Goal: Task Accomplishment & Management: Manage account settings

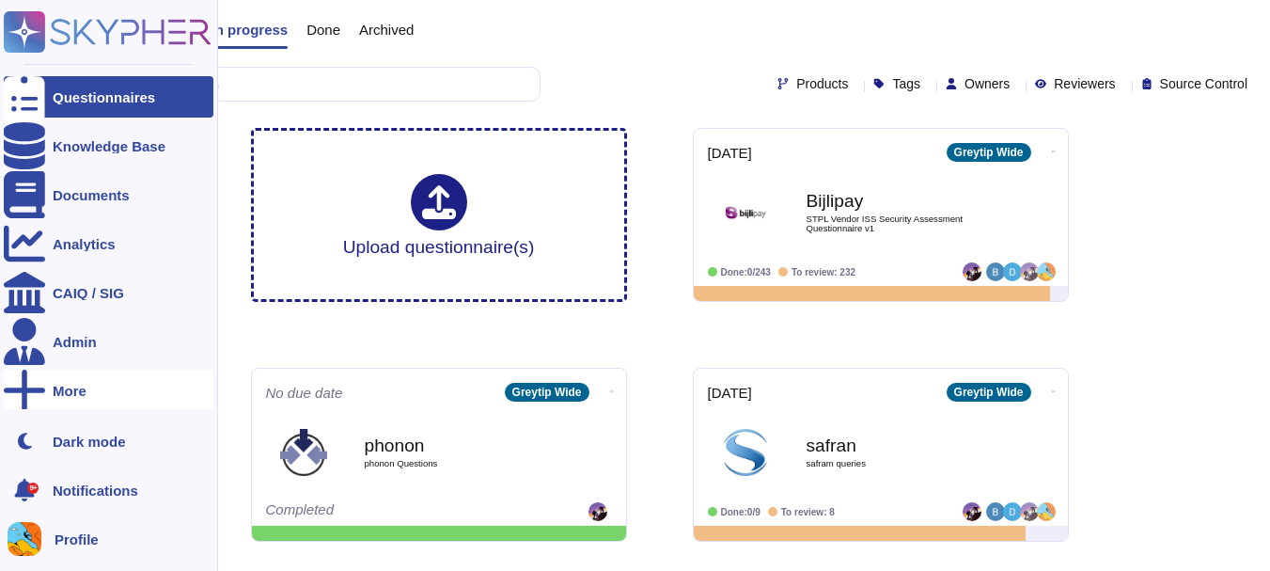
click at [55, 390] on div "More" at bounding box center [70, 391] width 34 height 14
click at [275, 386] on span "Trust Center" at bounding box center [282, 392] width 78 height 14
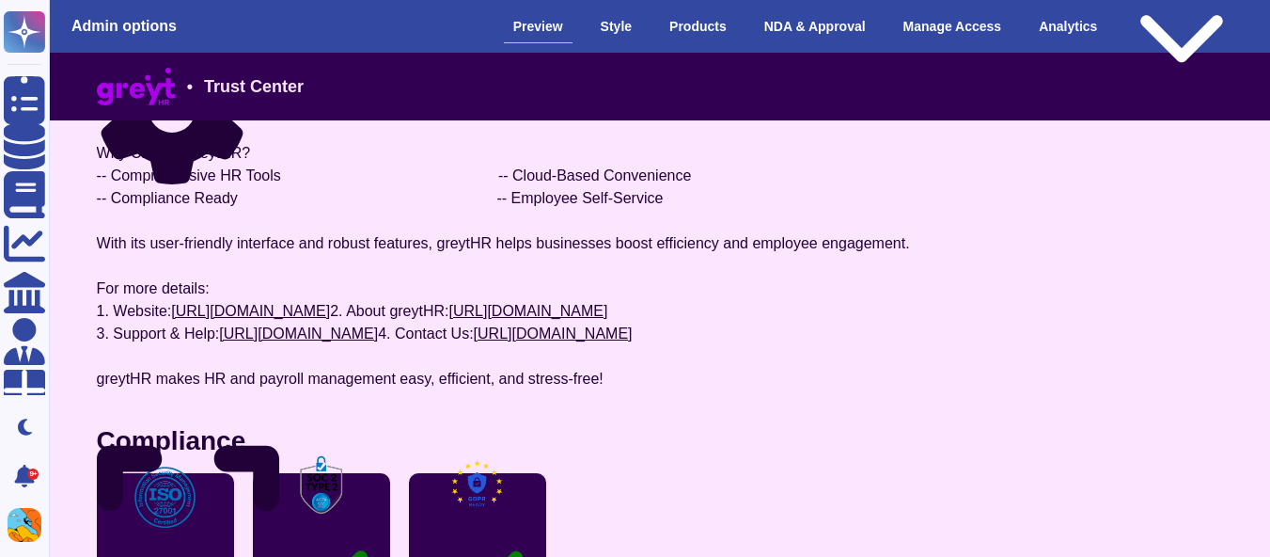
scroll to position [205, 0]
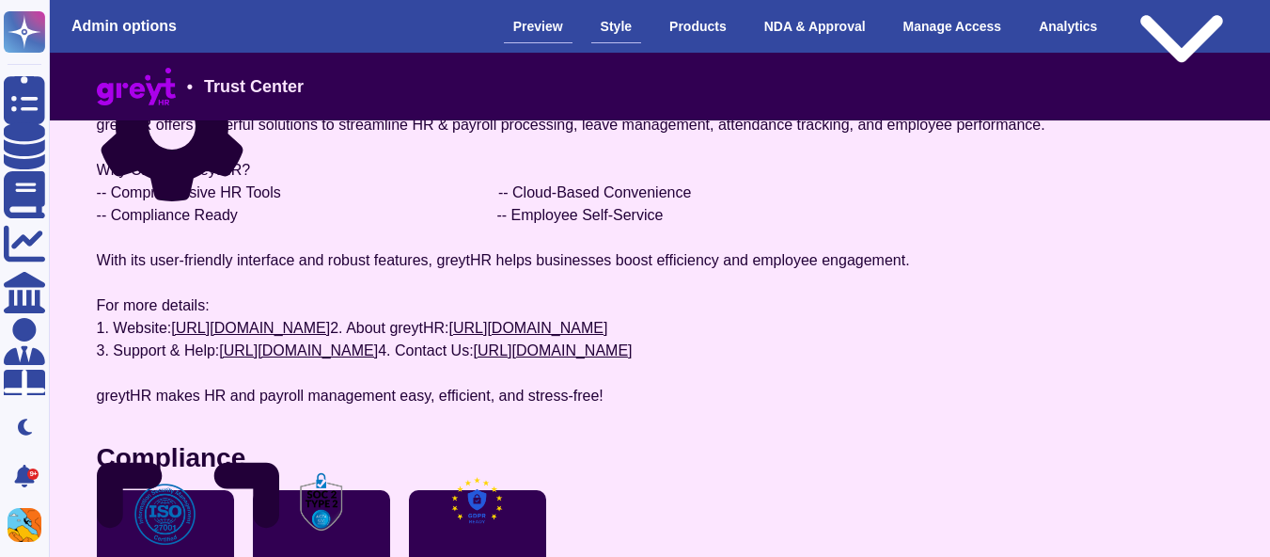
click at [641, 41] on div "Style" at bounding box center [616, 26] width 50 height 33
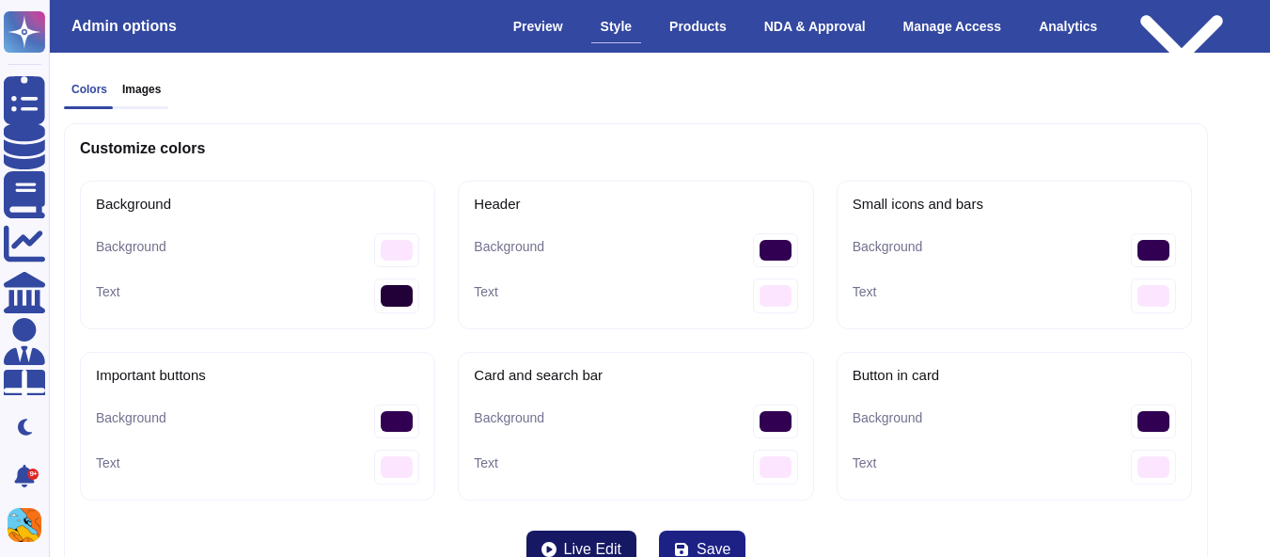
click at [595, 542] on span "Live Edit" at bounding box center [592, 549] width 57 height 15
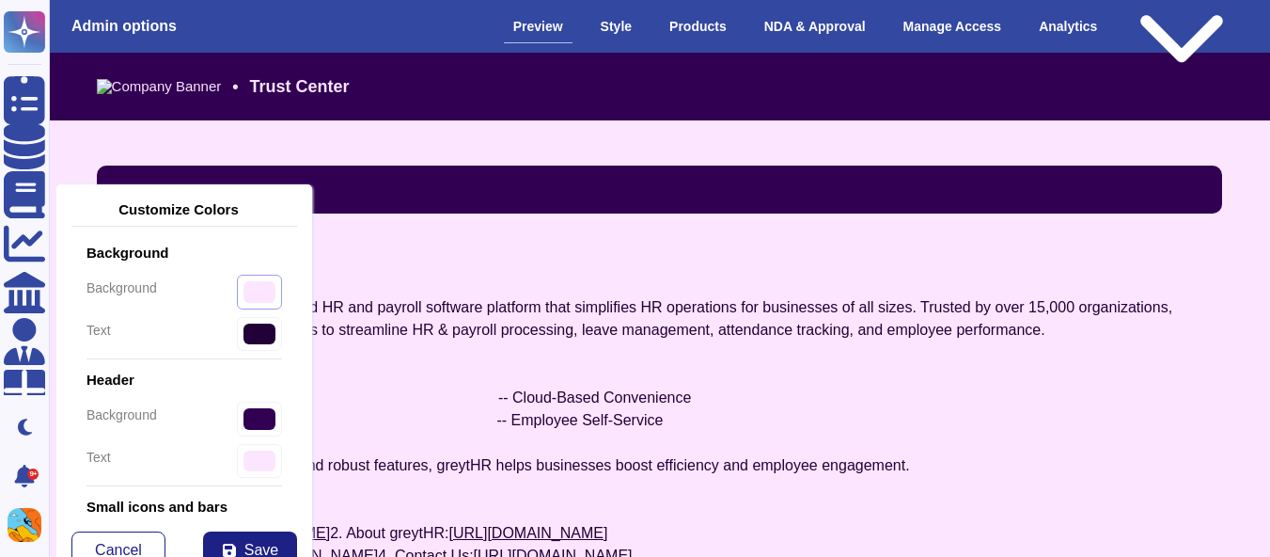
click at [241, 297] on input "#fce6ff" at bounding box center [259, 292] width 45 height 35
click at [256, 288] on input "#fce6ff" at bounding box center [259, 292] width 45 height 35
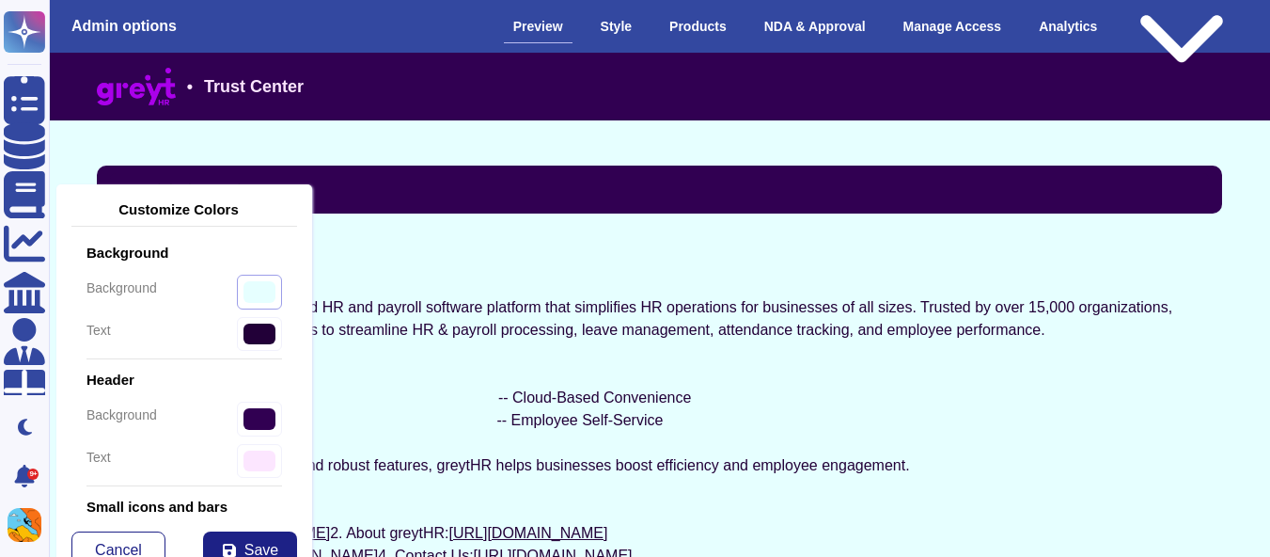
type input "#e6ffff"
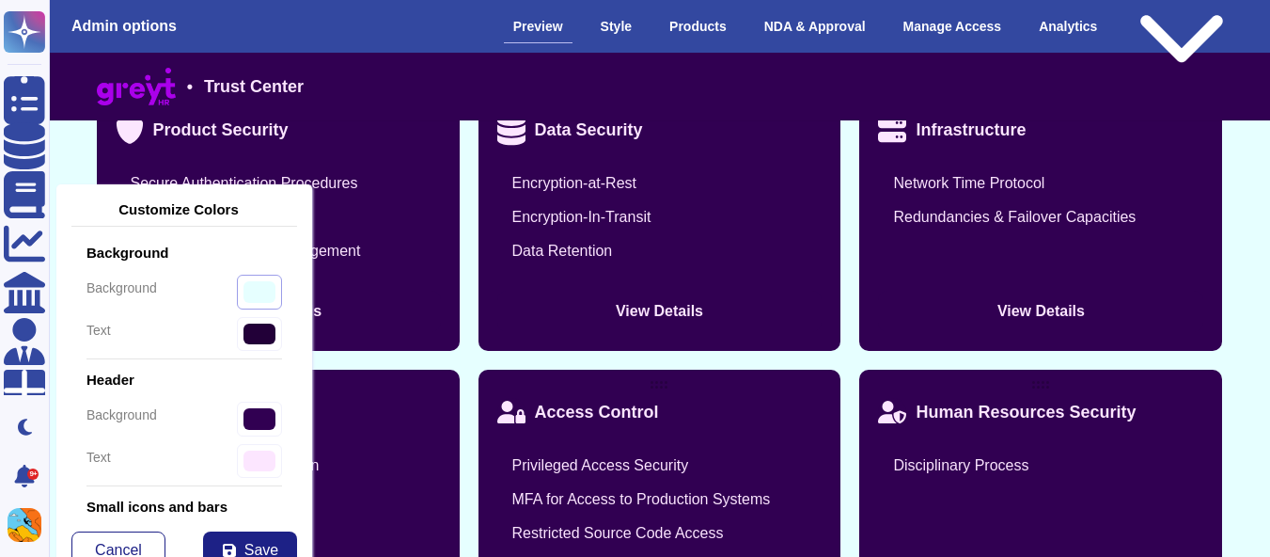
scroll to position [1266, 0]
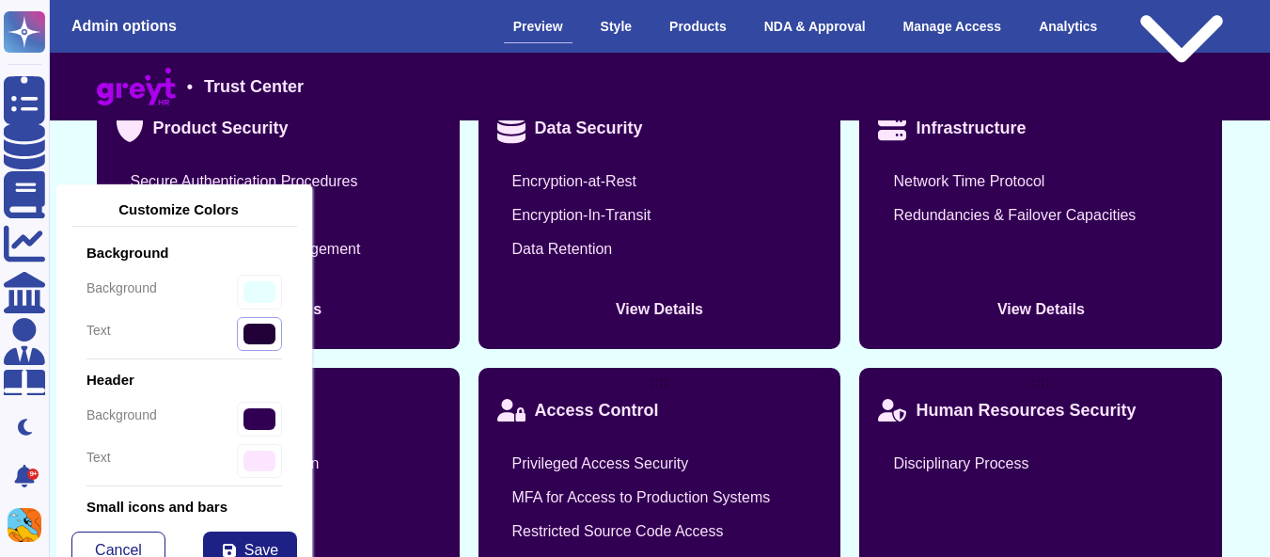
click at [237, 339] on input "#220038" at bounding box center [259, 334] width 45 height 35
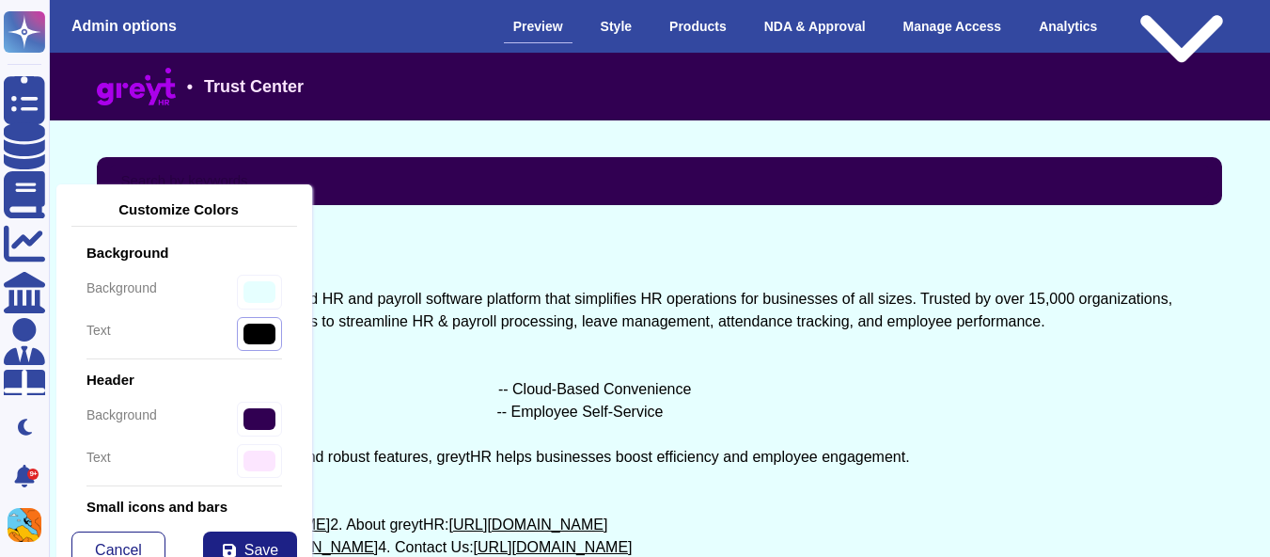
scroll to position [0, 0]
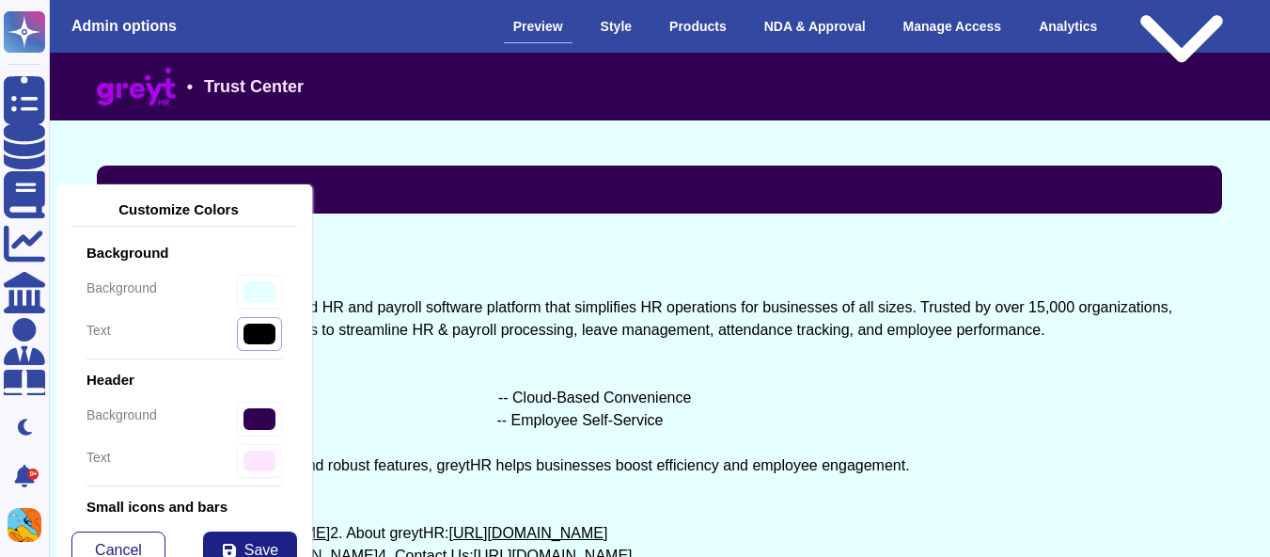
click at [245, 346] on input "#000000" at bounding box center [259, 334] width 45 height 35
type input "#000000"
click at [620, 227] on div at bounding box center [660, 200] width 1126 height 71
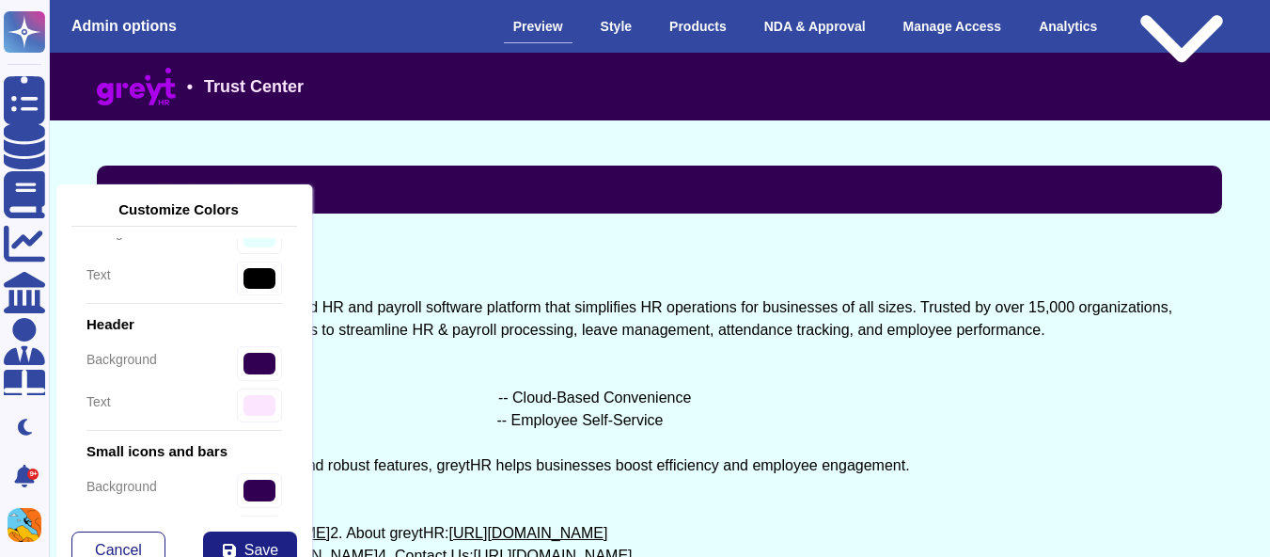
scroll to position [56, 0]
click at [252, 369] on input "#310052" at bounding box center [259, 362] width 45 height 35
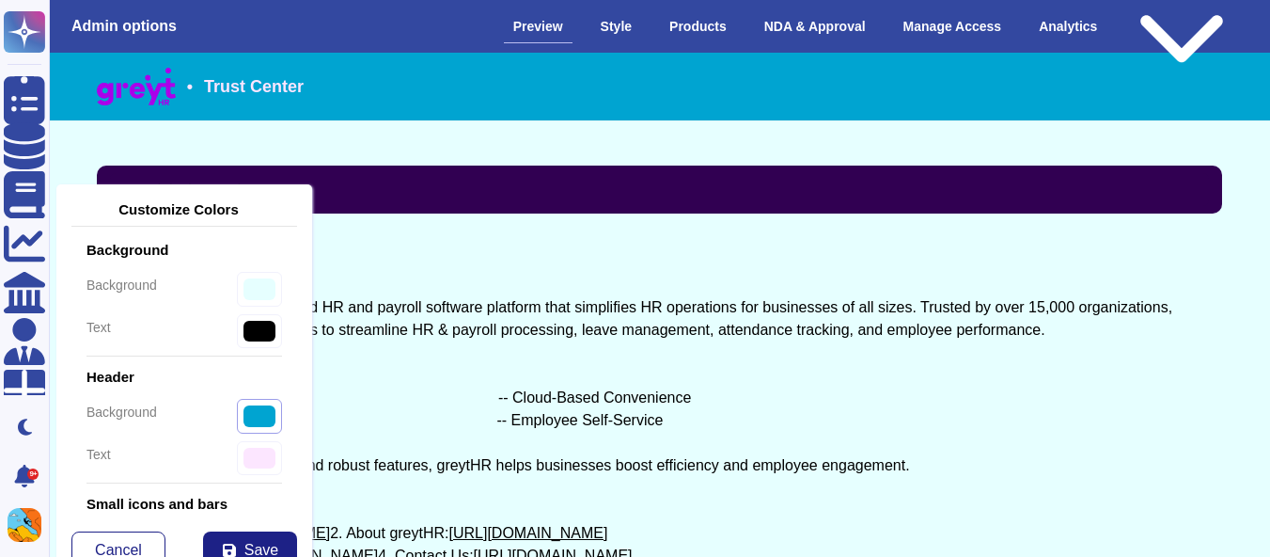
scroll to position [5, 0]
click at [263, 408] on input "#00a4d1" at bounding box center [259, 414] width 45 height 35
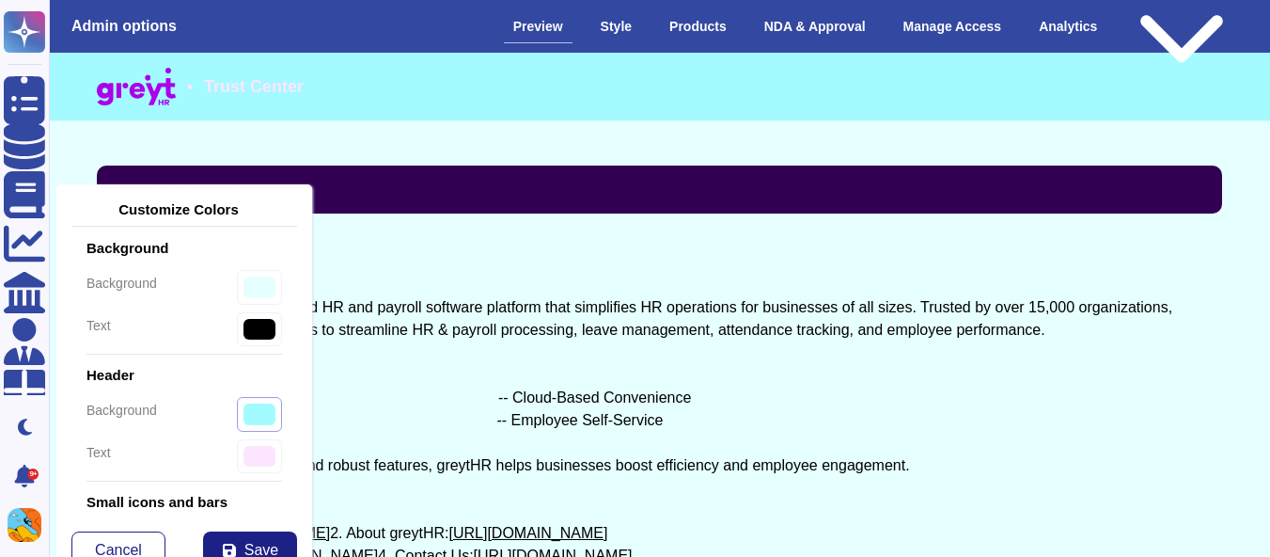
type input "#a3faff"
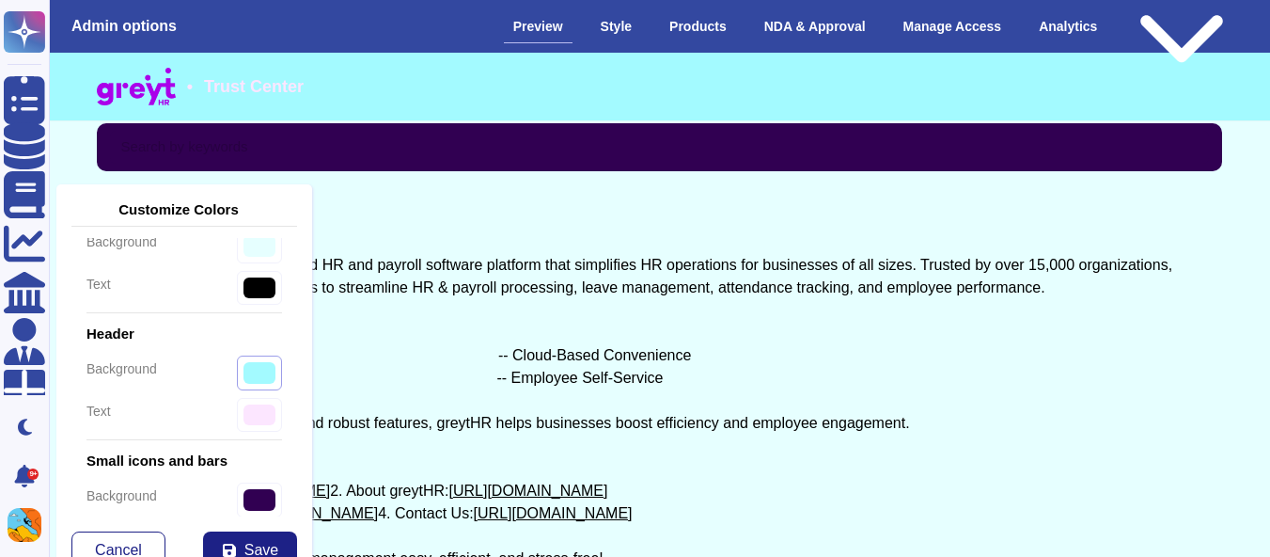
scroll to position [47, 0]
click at [248, 412] on input "#fce6ff" at bounding box center [259, 414] width 45 height 35
type input "#030303"
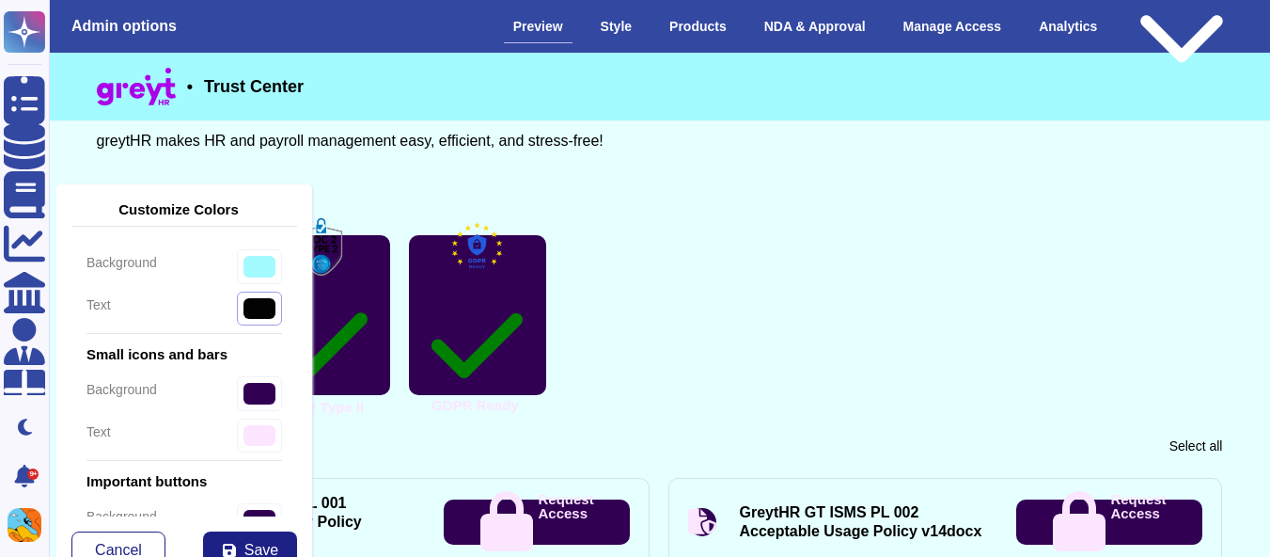
scroll to position [154, 0]
click at [237, 386] on input "#310052" at bounding box center [259, 391] width 45 height 35
type input "#a3faff"
click at [243, 436] on input "#fce6ff" at bounding box center [259, 433] width 45 height 35
type input "#0d0c0d"
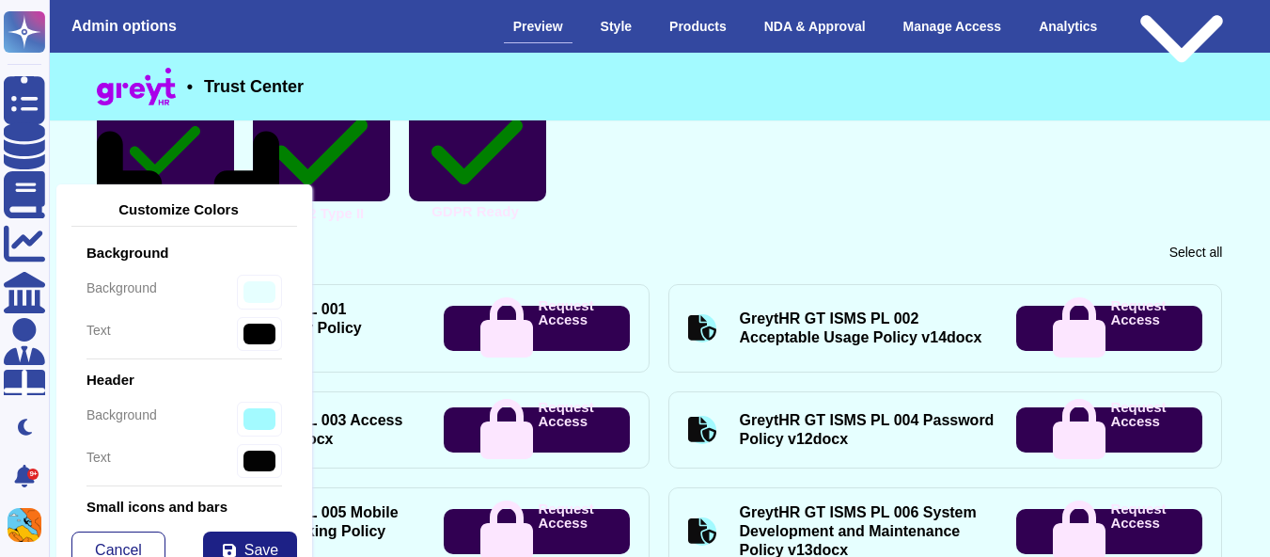
scroll to position [651, 0]
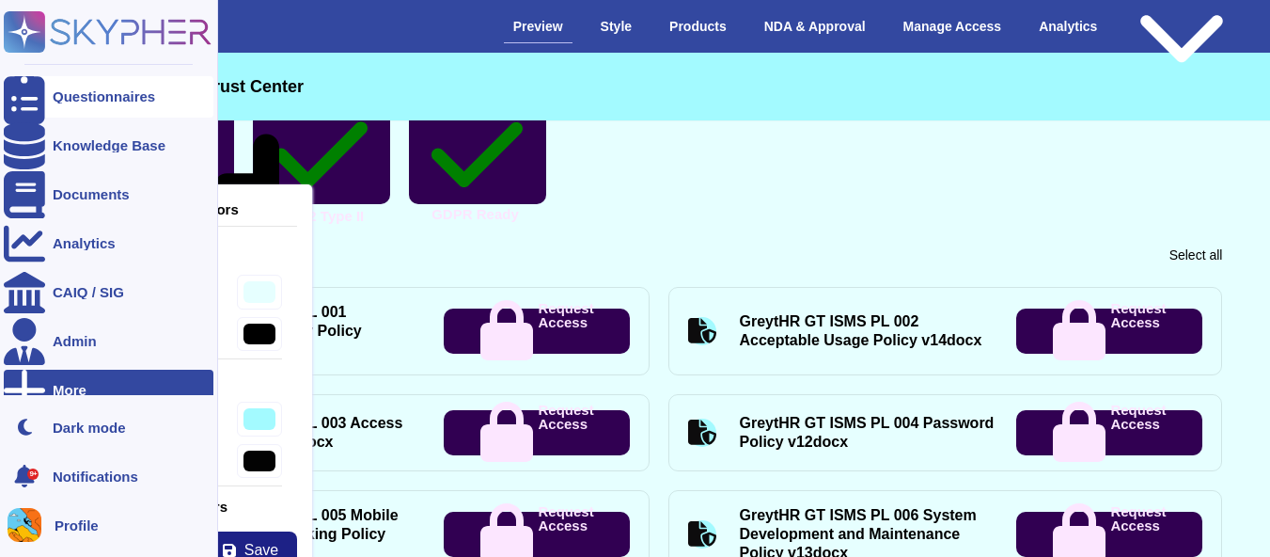
click at [90, 105] on div "Questionnaires" at bounding box center [109, 96] width 210 height 41
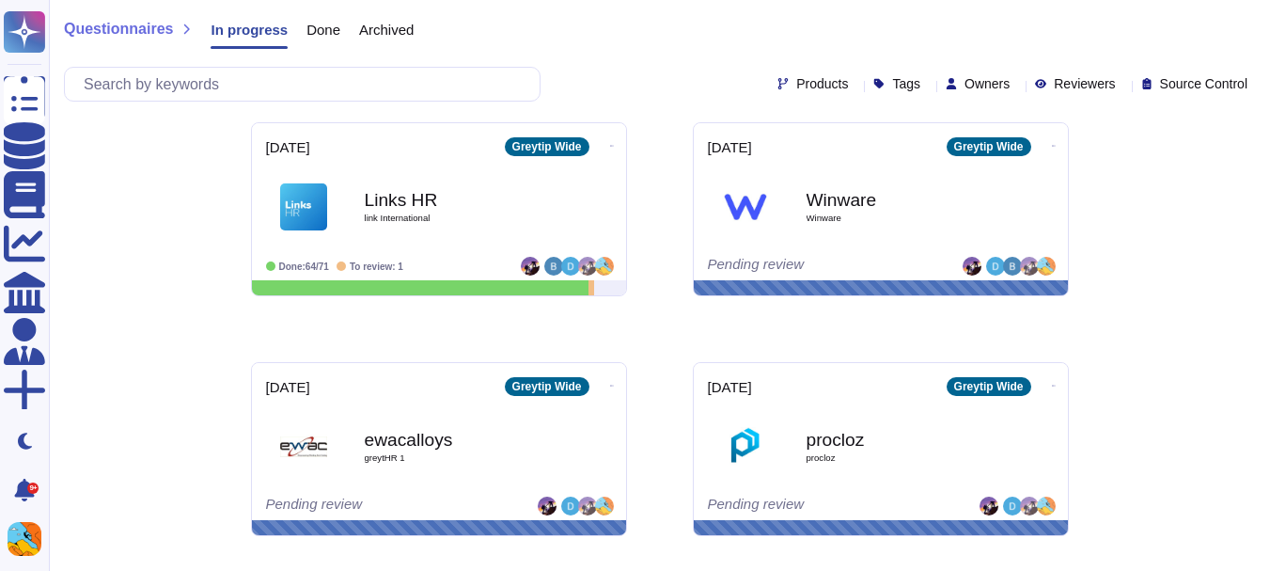
scroll to position [1445, 0]
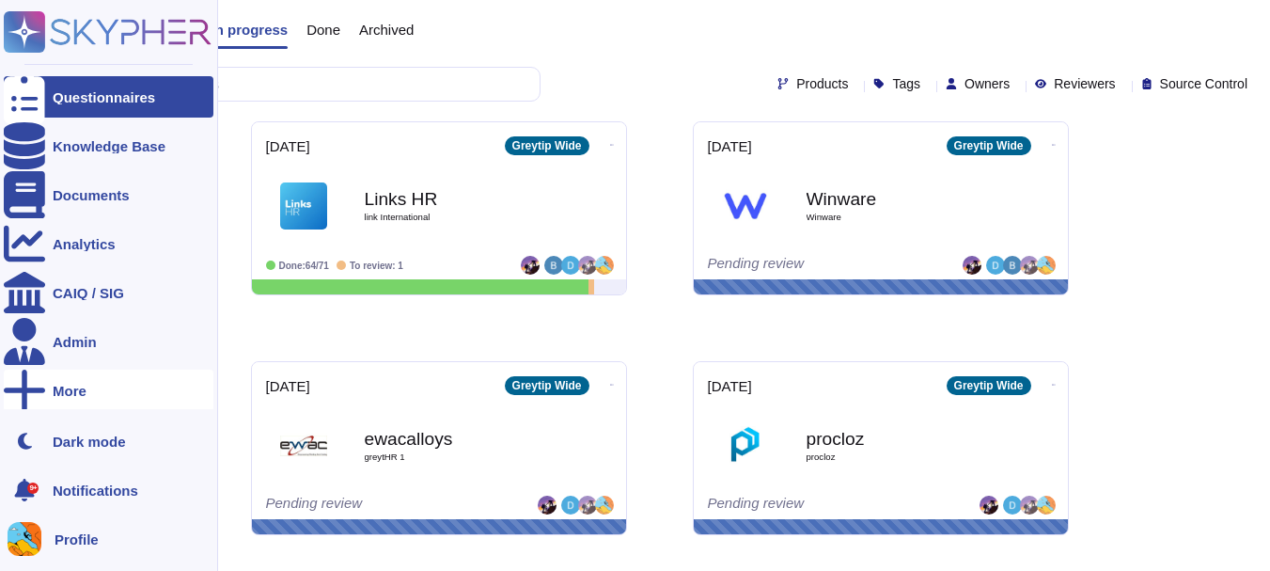
click at [93, 400] on div "More" at bounding box center [109, 389] width 210 height 41
click at [314, 401] on div "Trust Center" at bounding box center [279, 391] width 116 height 29
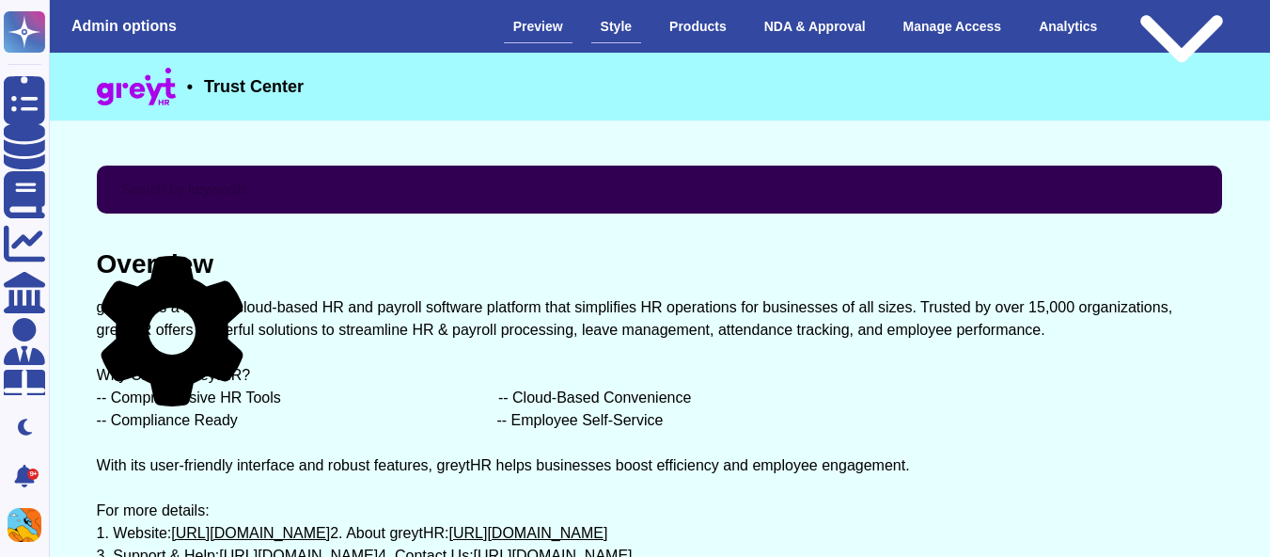
click at [639, 36] on div "Style" at bounding box center [616, 26] width 50 height 33
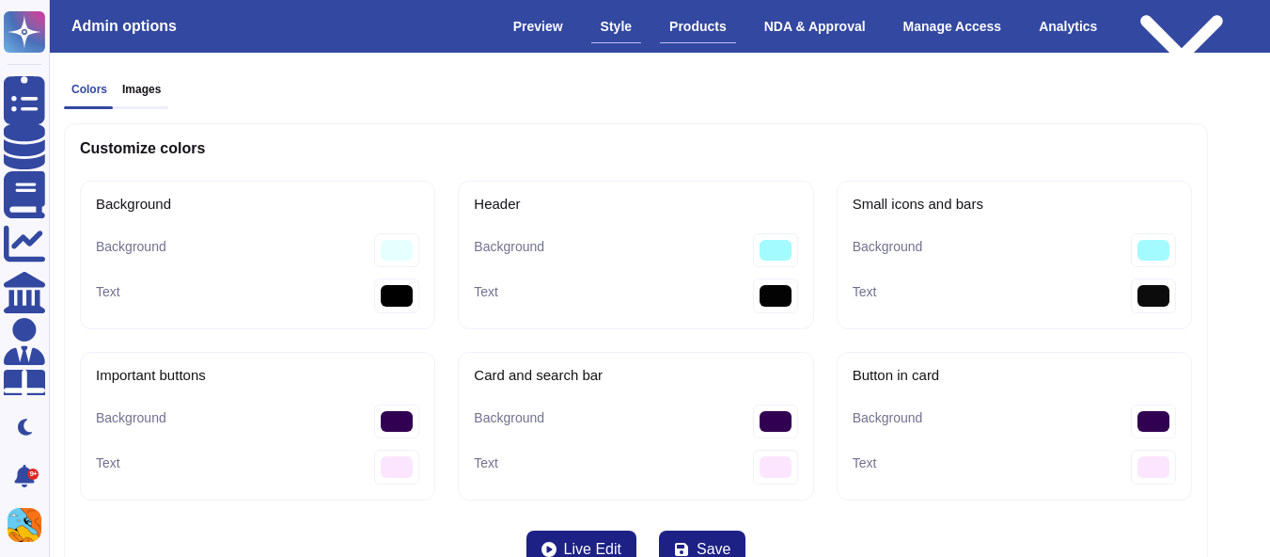
click at [702, 34] on div "Products" at bounding box center [698, 26] width 76 height 33
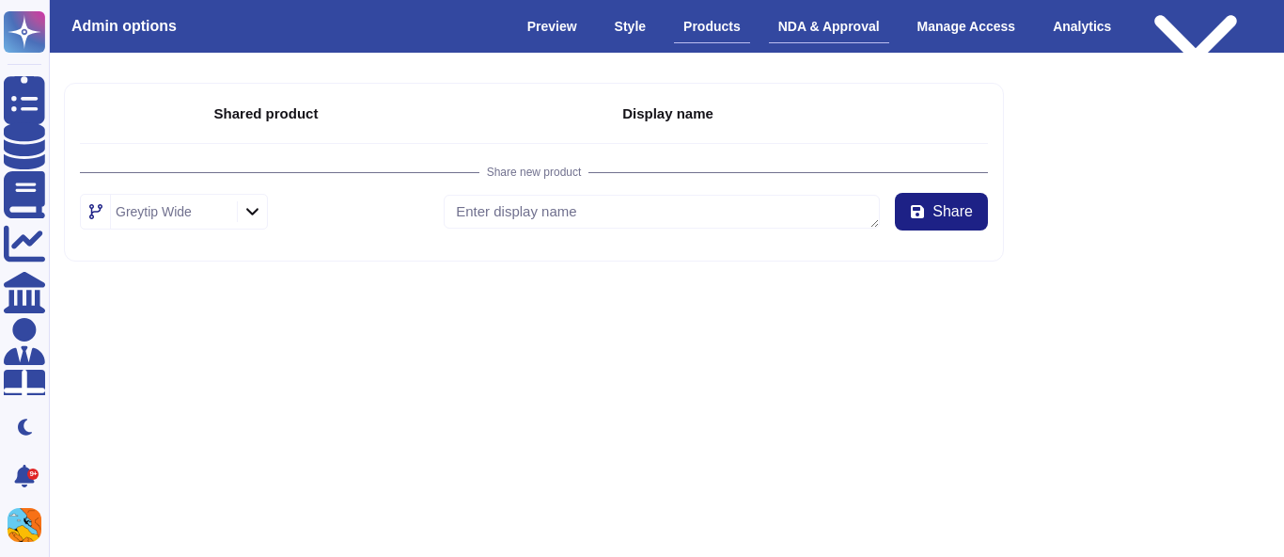
click at [819, 21] on div "NDA & Approval" at bounding box center [829, 26] width 120 height 33
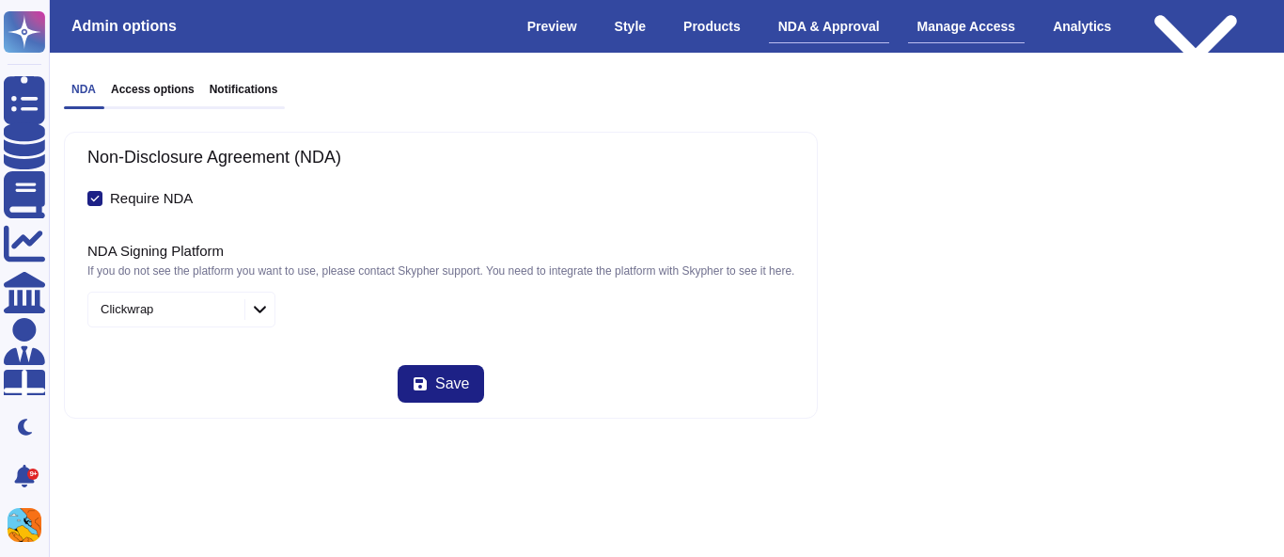
click at [955, 30] on div "Manage Access" at bounding box center [967, 26] width 118 height 33
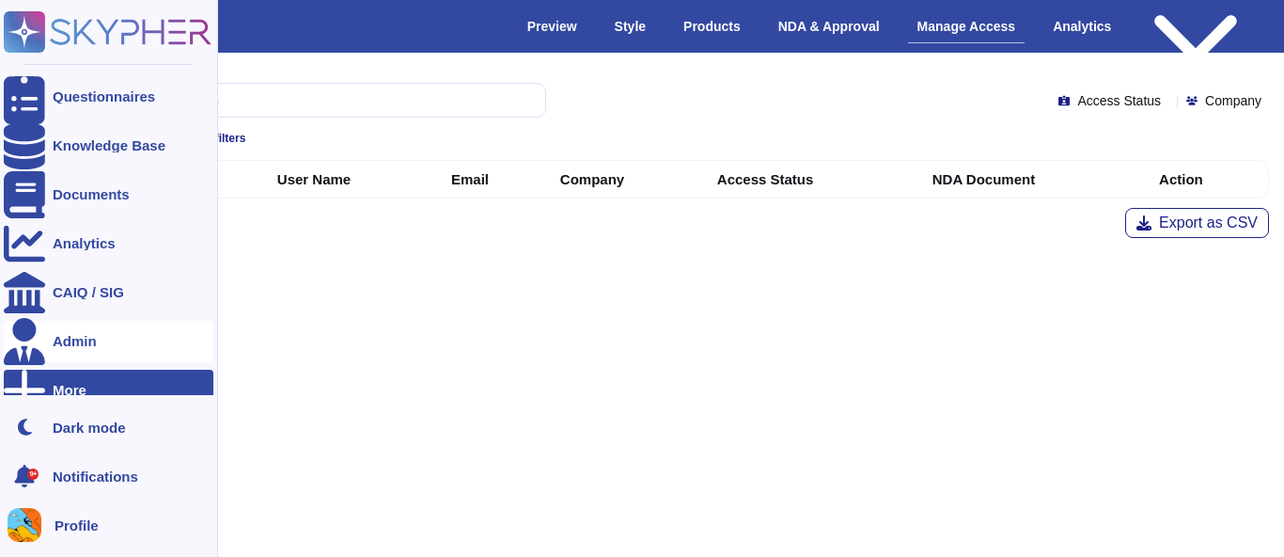
click at [71, 340] on div "Admin" at bounding box center [75, 341] width 44 height 14
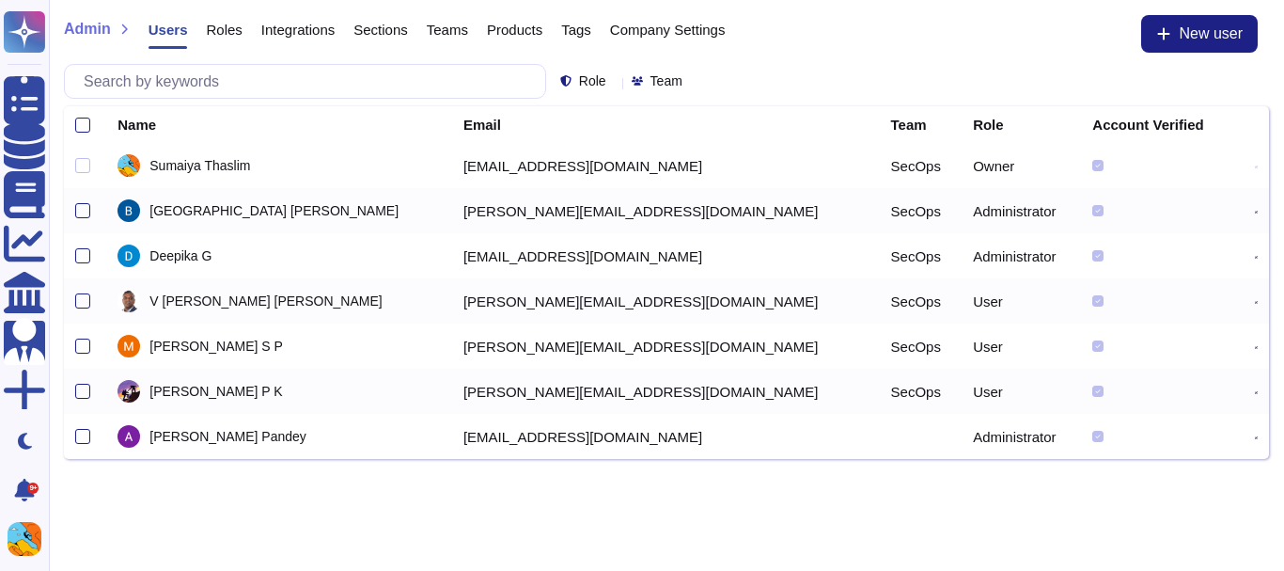
click at [304, 15] on div "Integrations" at bounding box center [289, 34] width 92 height 38
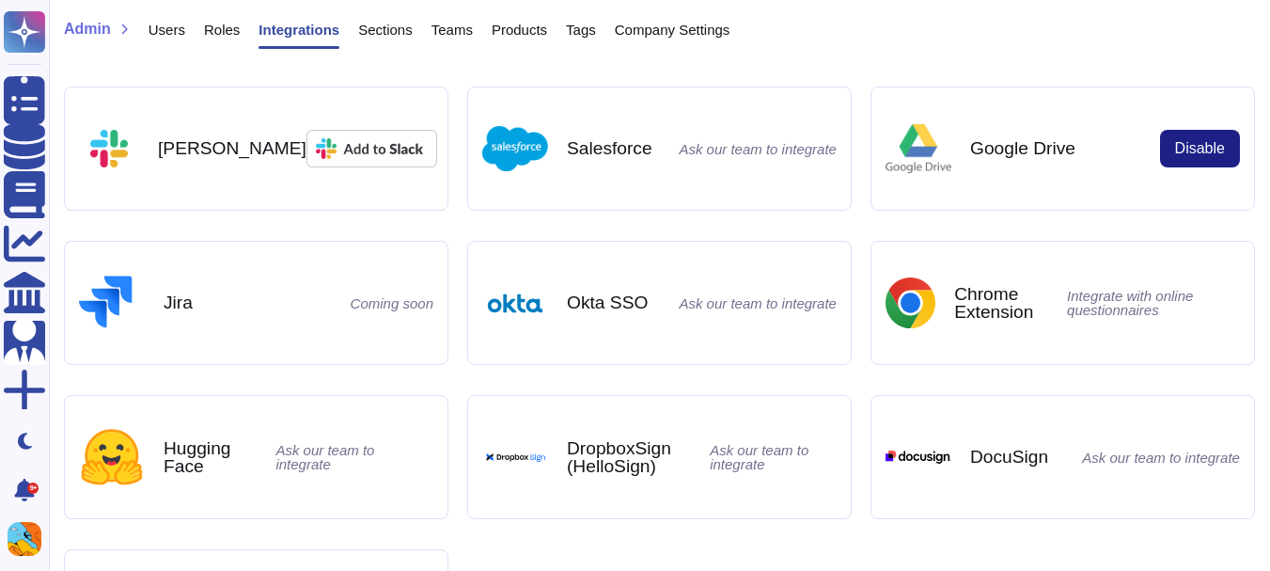
click at [213, 24] on span "Roles" at bounding box center [222, 30] width 36 height 14
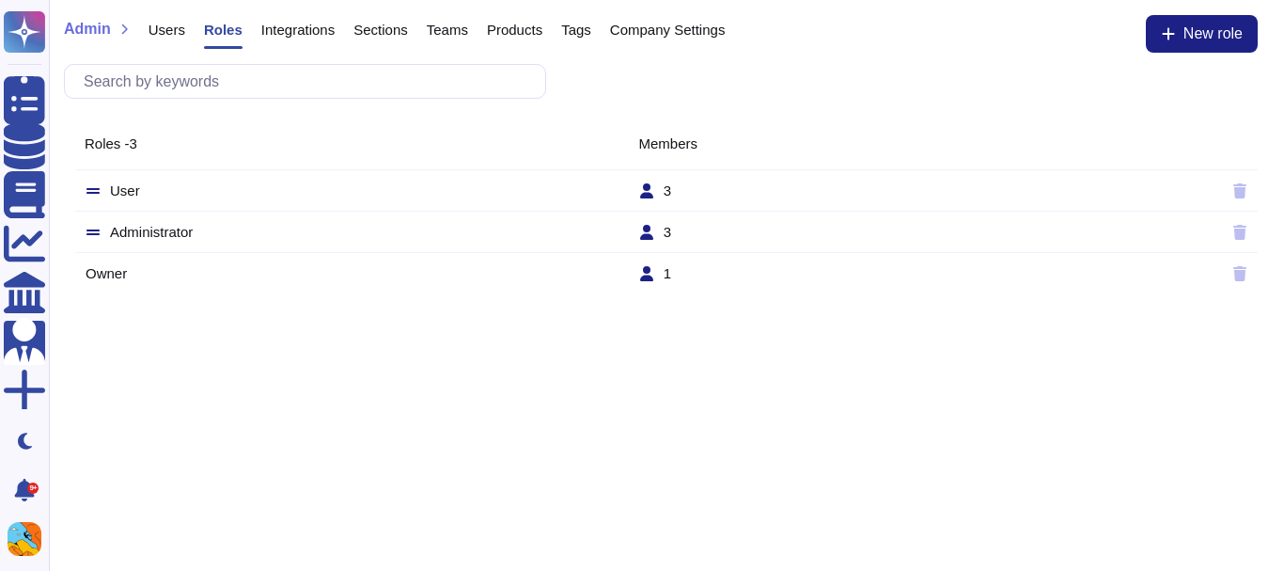
click at [181, 17] on div "Users" at bounding box center [157, 34] width 55 height 38
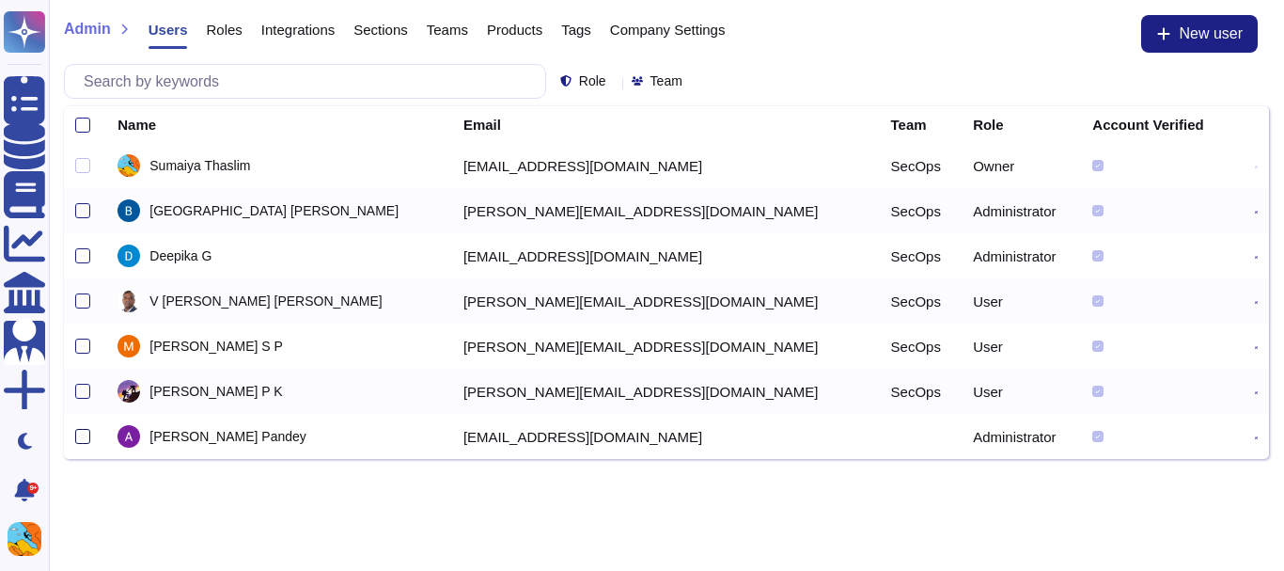
click at [84, 434] on div at bounding box center [82, 436] width 15 height 15
click at [0, 0] on input "checkbox" at bounding box center [0, 0] width 0 height 0
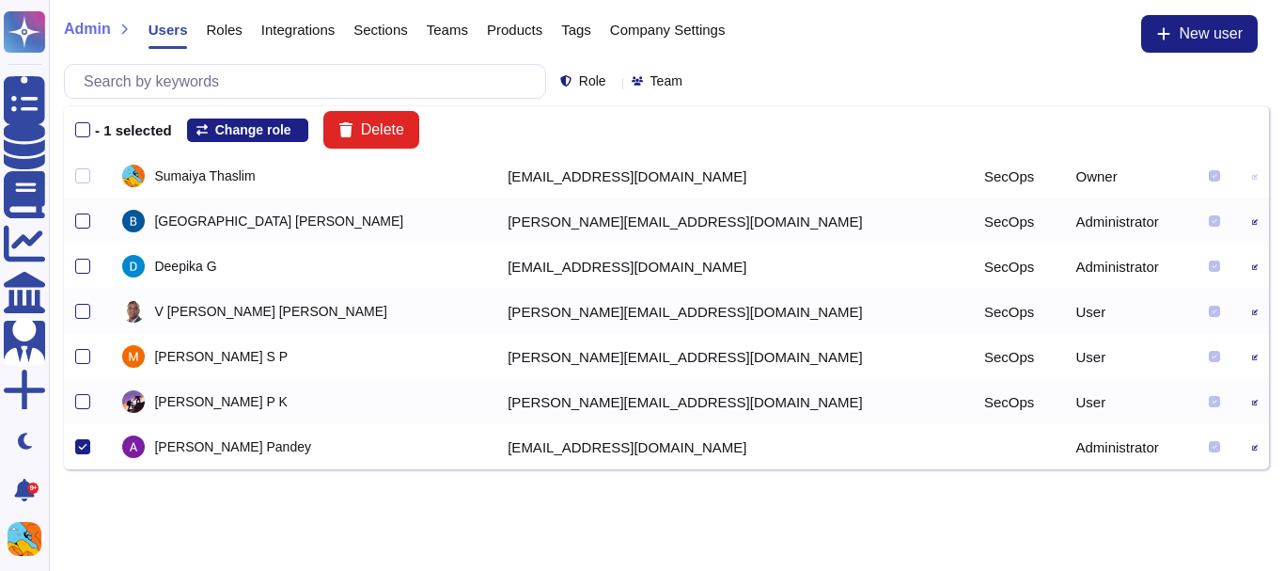
click at [1252, 448] on icon at bounding box center [1255, 448] width 6 height 6
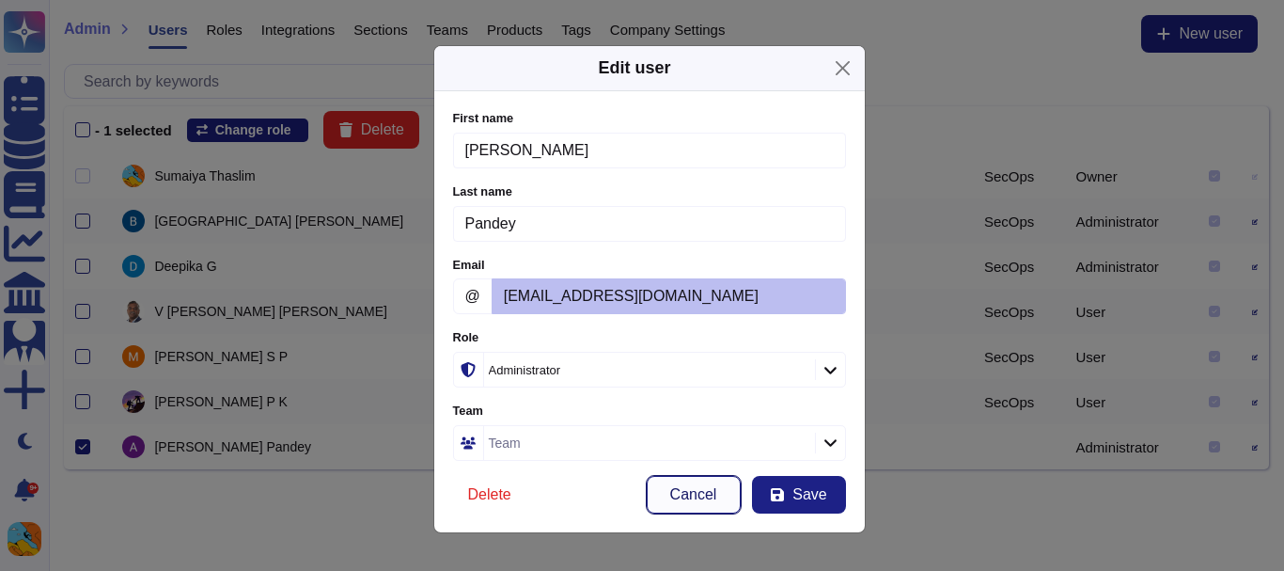
click at [684, 502] on button "Cancel" at bounding box center [694, 495] width 94 height 38
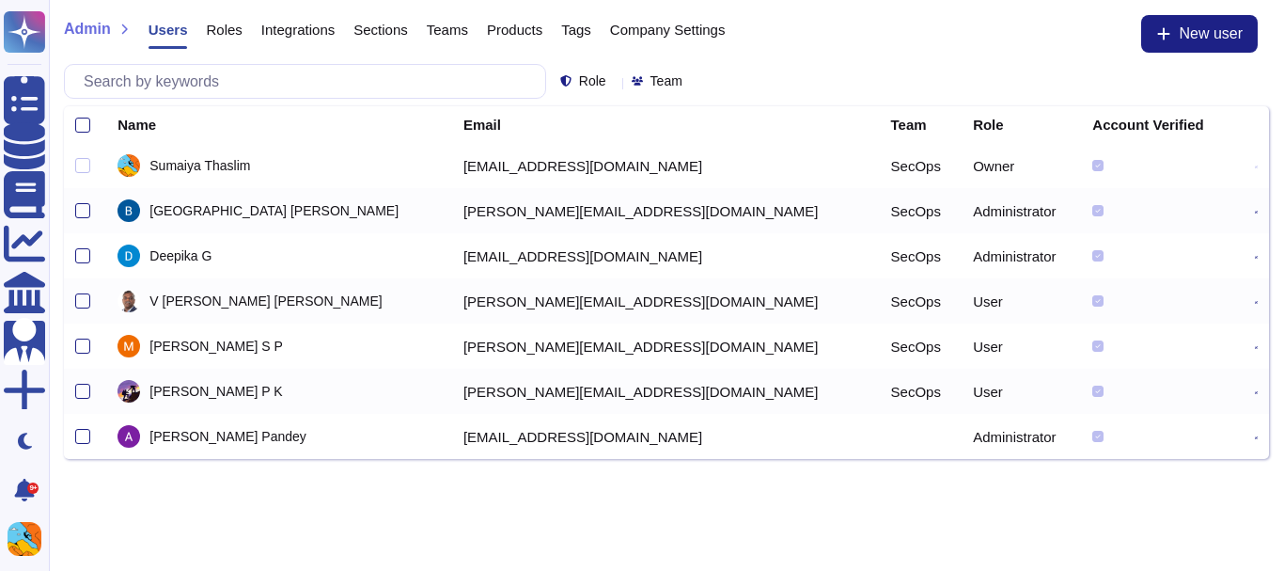
click at [81, 445] on td at bounding box center [85, 436] width 42 height 45
click at [84, 436] on div at bounding box center [82, 436] width 15 height 15
click at [0, 0] on input "checkbox" at bounding box center [0, 0] width 0 height 0
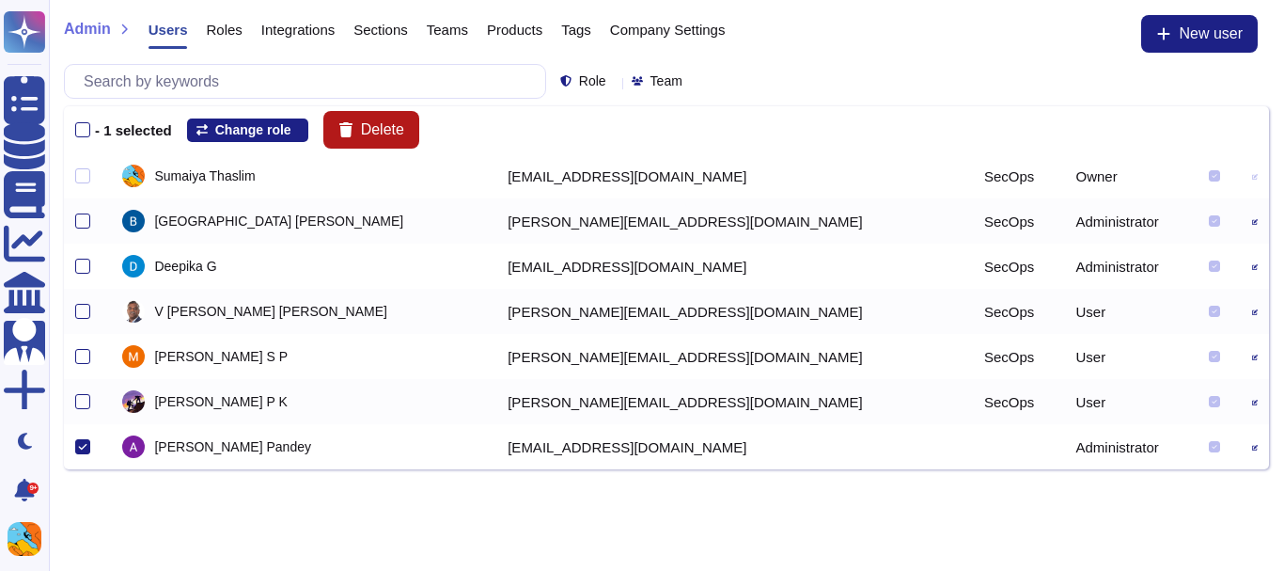
click at [365, 122] on button "Delete" at bounding box center [371, 130] width 96 height 38
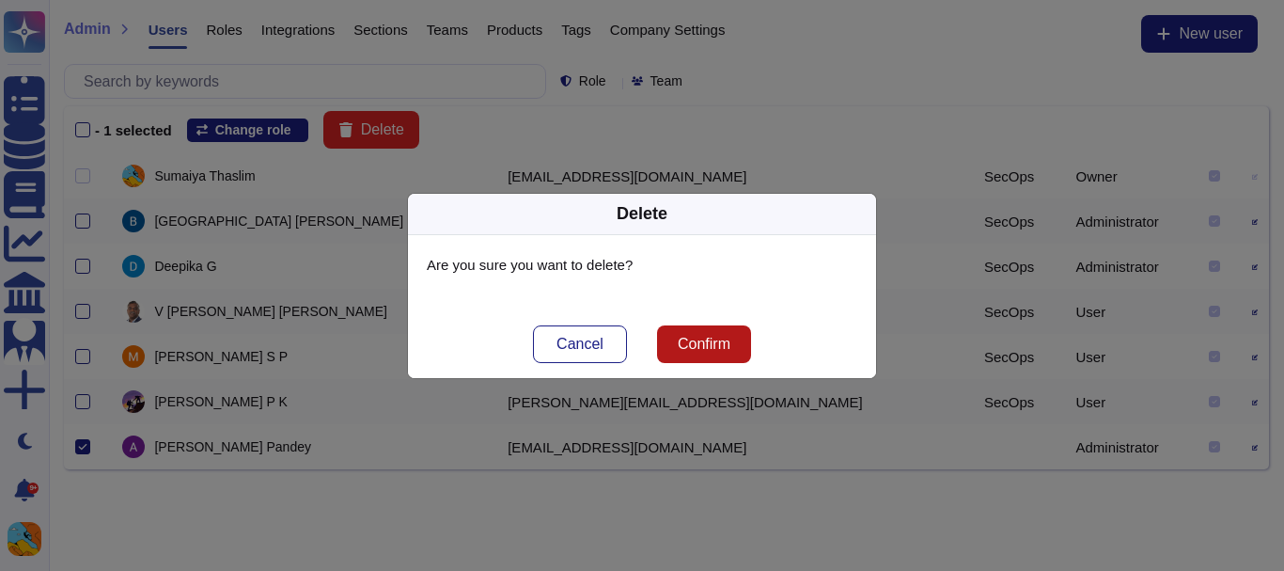
click at [678, 342] on span "Confirm" at bounding box center [704, 344] width 53 height 15
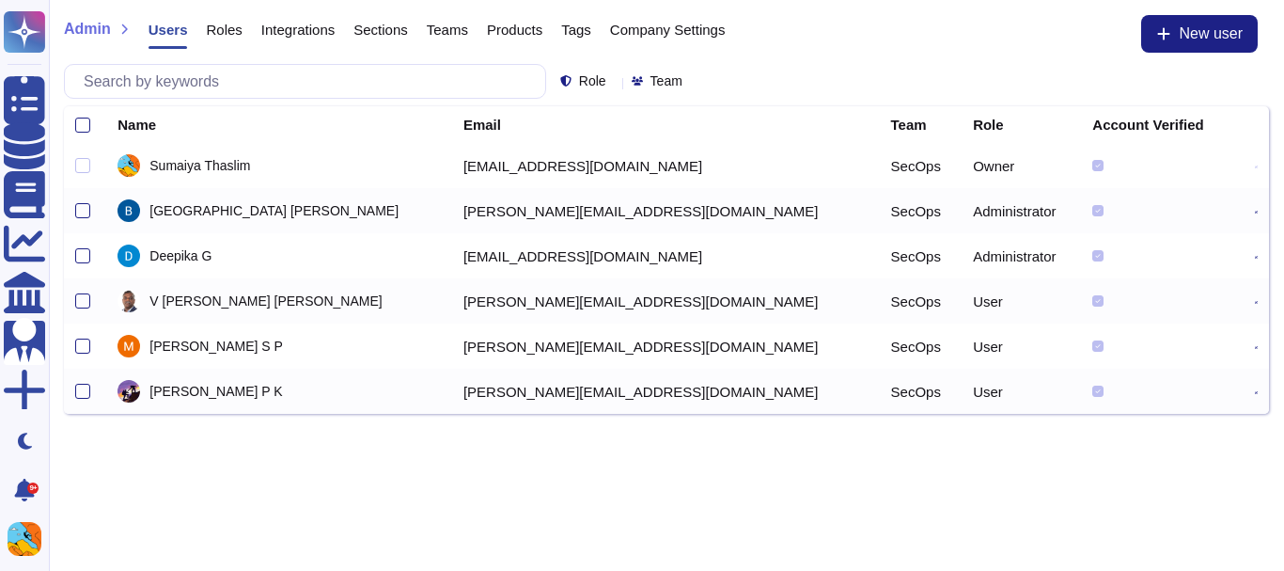
click at [74, 348] on td at bounding box center [85, 345] width 42 height 45
click at [80, 348] on div at bounding box center [82, 345] width 15 height 15
click at [0, 0] on input "checkbox" at bounding box center [0, 0] width 0 height 0
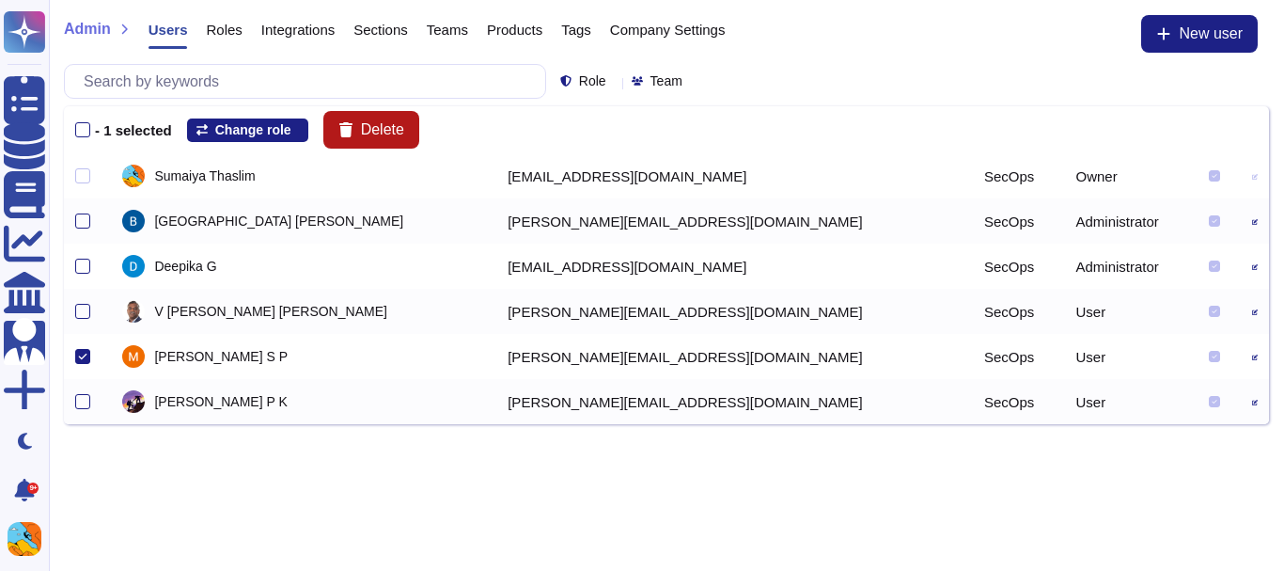
click at [367, 116] on button "Delete" at bounding box center [371, 130] width 96 height 38
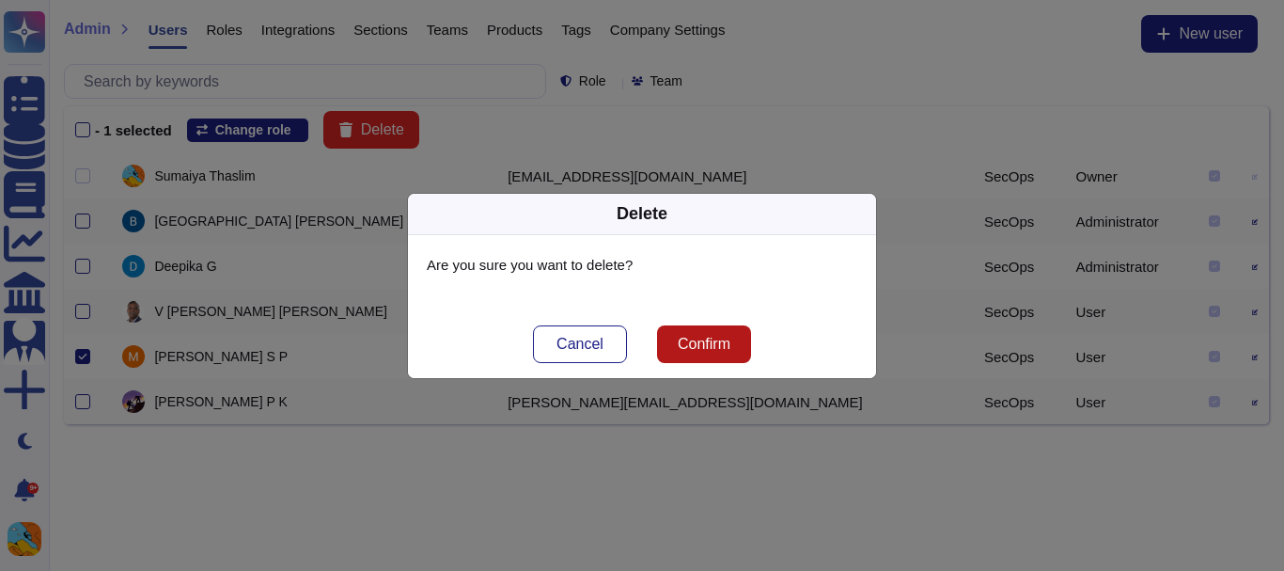
click at [721, 351] on span "Confirm" at bounding box center [704, 344] width 53 height 15
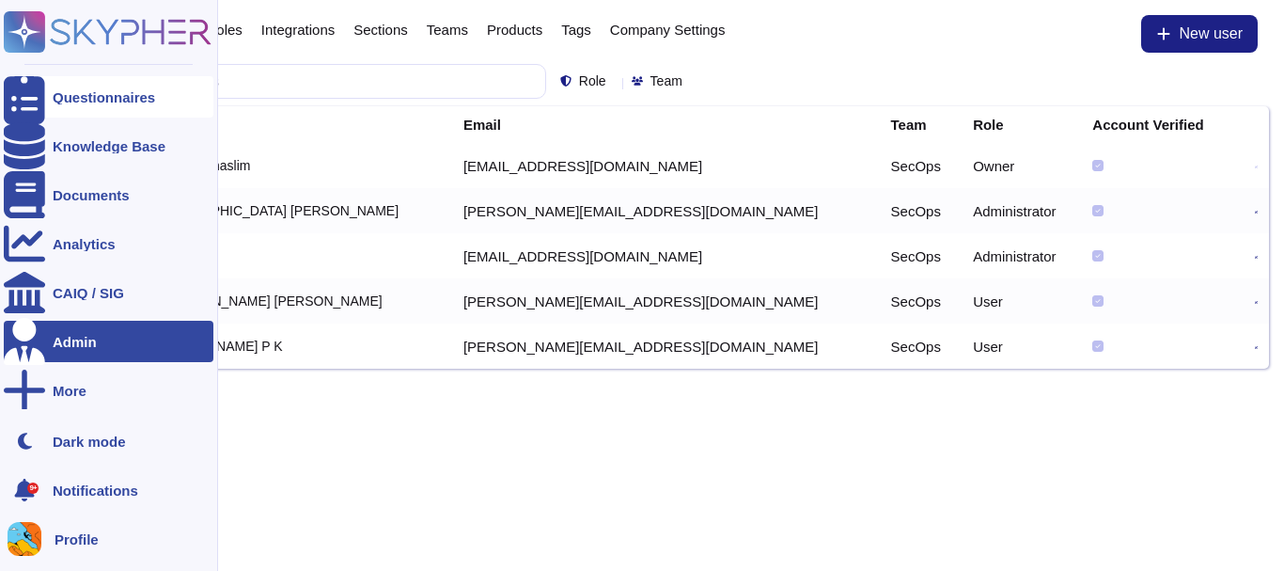
click at [151, 85] on div "Questionnaires" at bounding box center [109, 96] width 210 height 41
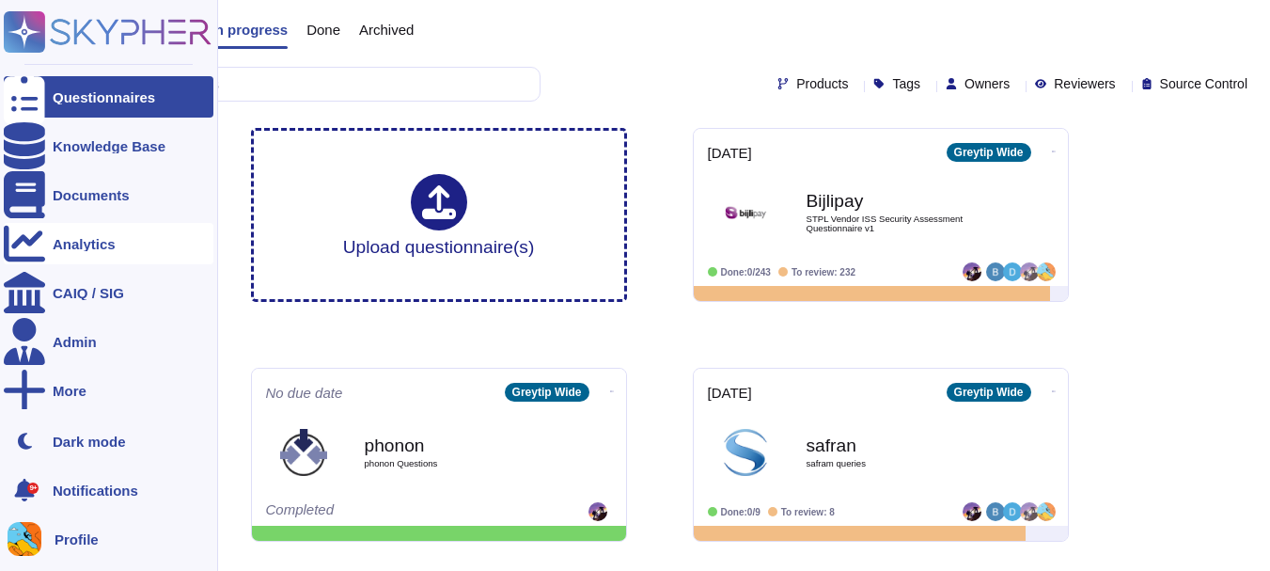
click at [110, 243] on div "Analytics" at bounding box center [84, 244] width 63 height 14
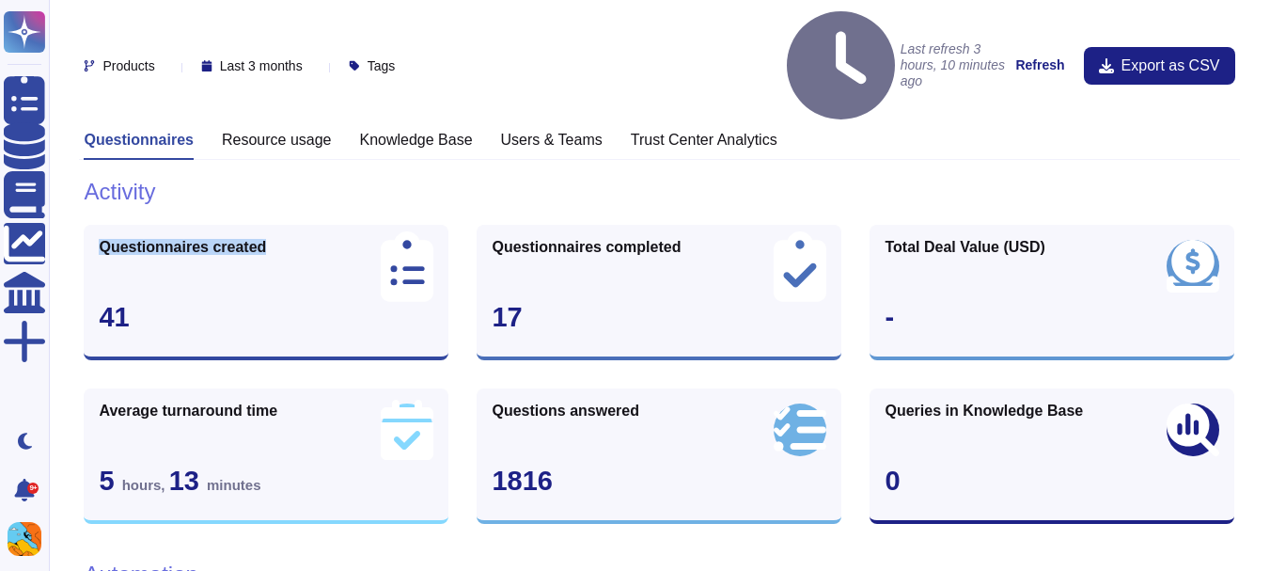
drag, startPoint x: 103, startPoint y: 176, endPoint x: 262, endPoint y: 169, distance: 159.0
click at [262, 225] on div "Questionnaires created 41" at bounding box center [266, 292] width 365 height 135
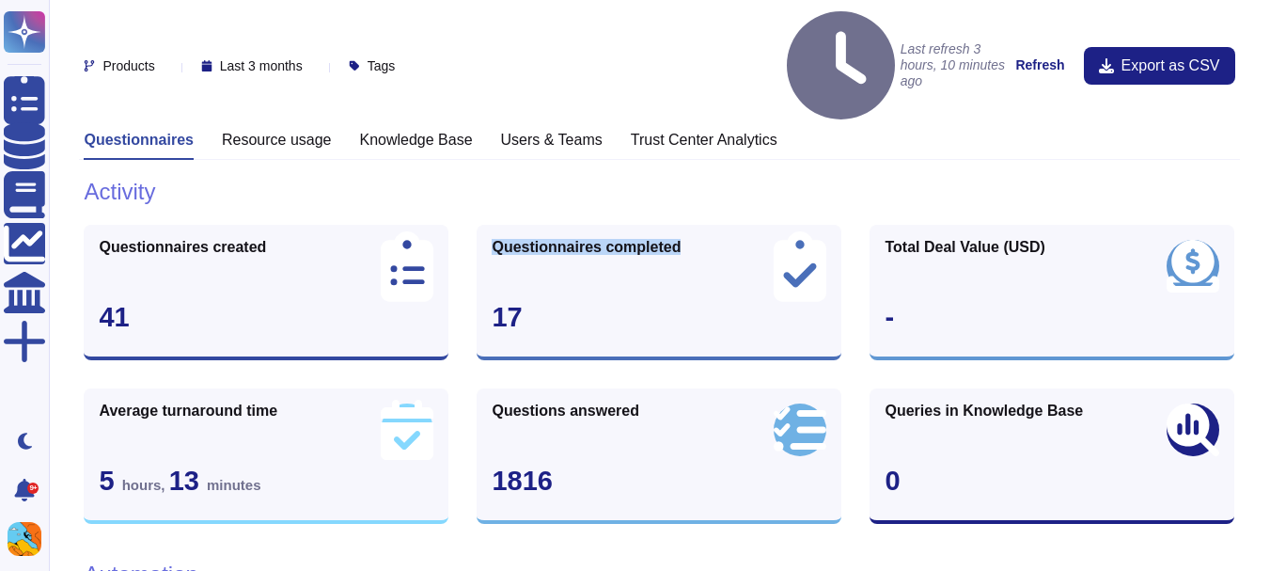
drag, startPoint x: 488, startPoint y: 175, endPoint x: 670, endPoint y: 176, distance: 182.4
click at [670, 225] on div "Questionnaires completed 17" at bounding box center [659, 292] width 365 height 135
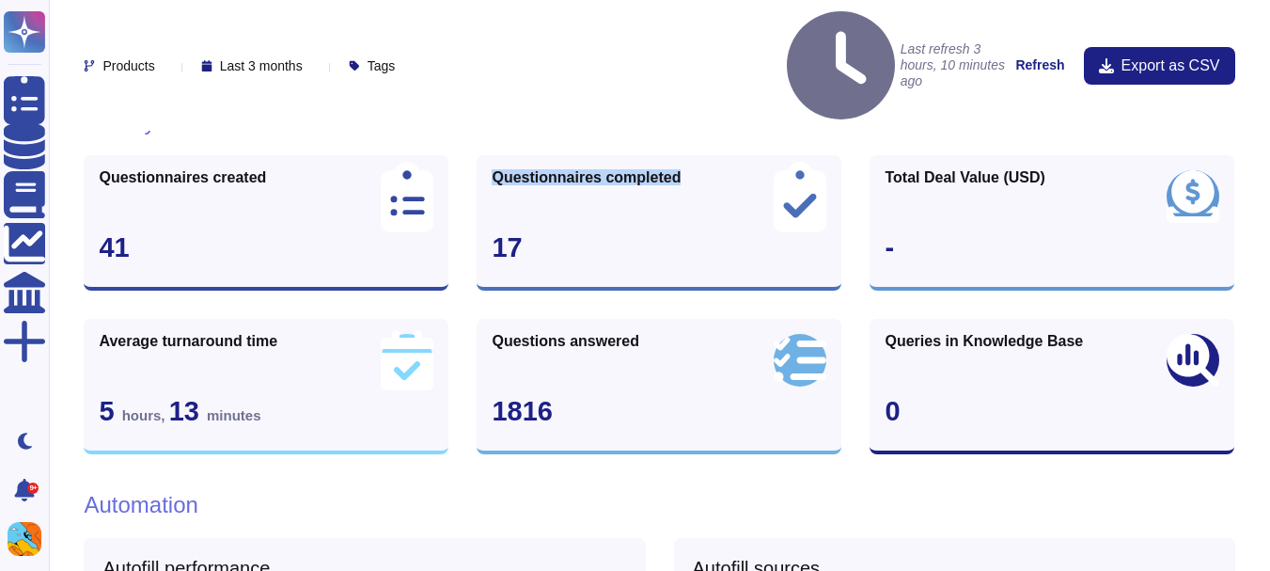
scroll to position [71, 0]
drag, startPoint x: 98, startPoint y: 268, endPoint x: 294, endPoint y: 263, distance: 196.5
click at [294, 318] on div "Average turnaround time 5 hours , 13 minutes" at bounding box center [266, 385] width 365 height 135
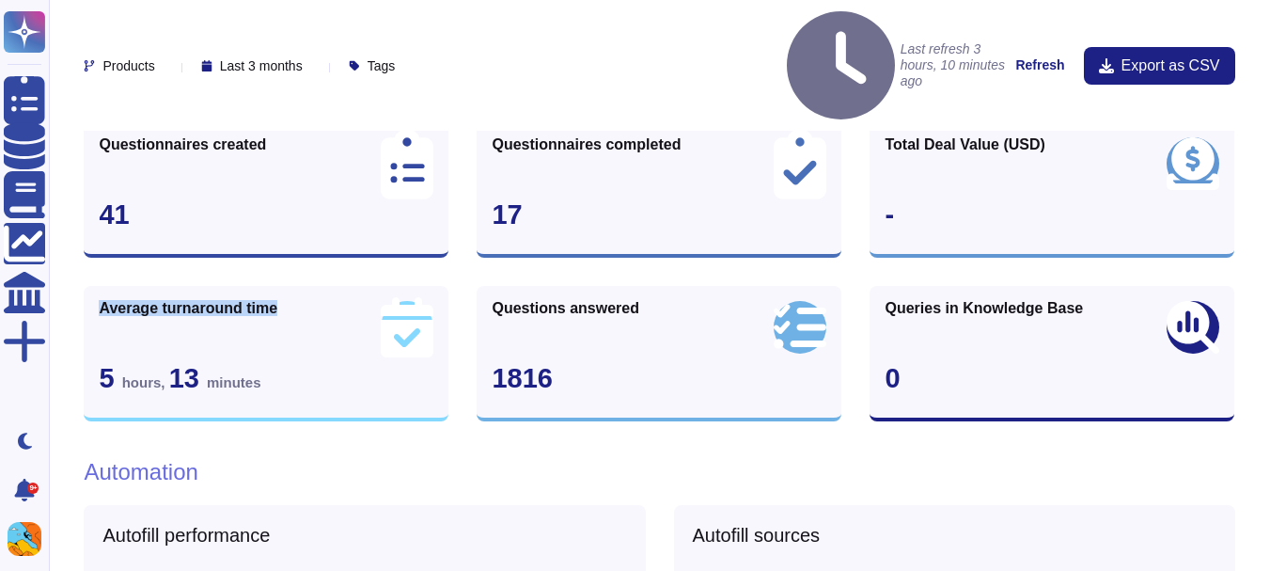
scroll to position [111, 0]
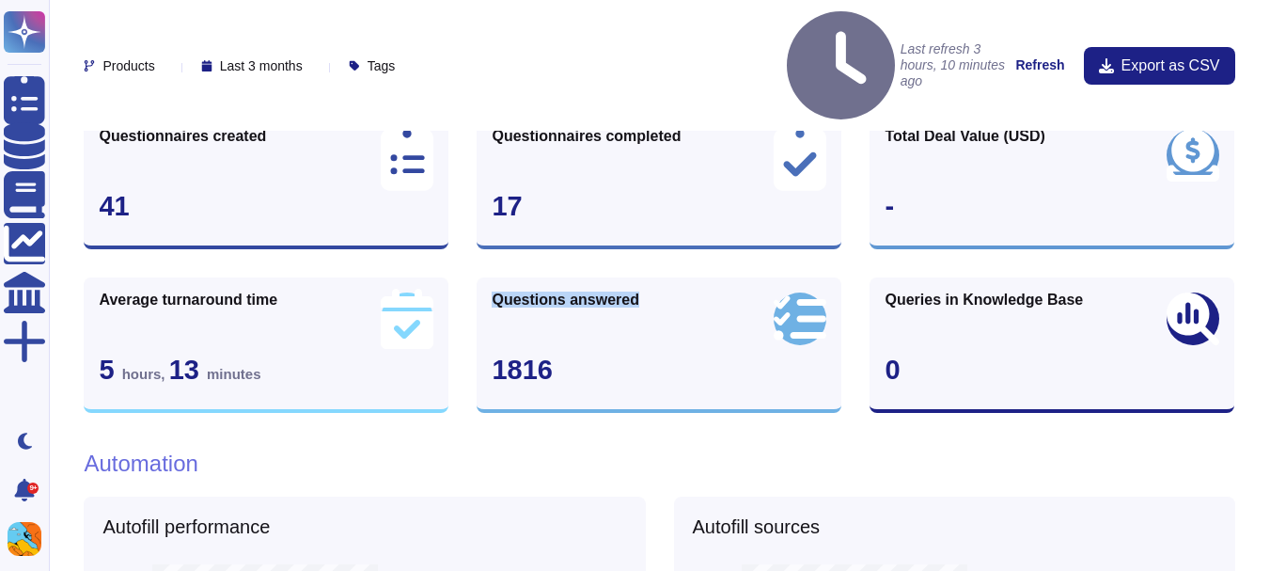
drag, startPoint x: 497, startPoint y: 232, endPoint x: 639, endPoint y: 227, distance: 142.1
click at [639, 277] on div "Questions answered 1816" at bounding box center [659, 344] width 365 height 135
click at [743, 277] on div "Questions answered 1816" at bounding box center [659, 344] width 365 height 135
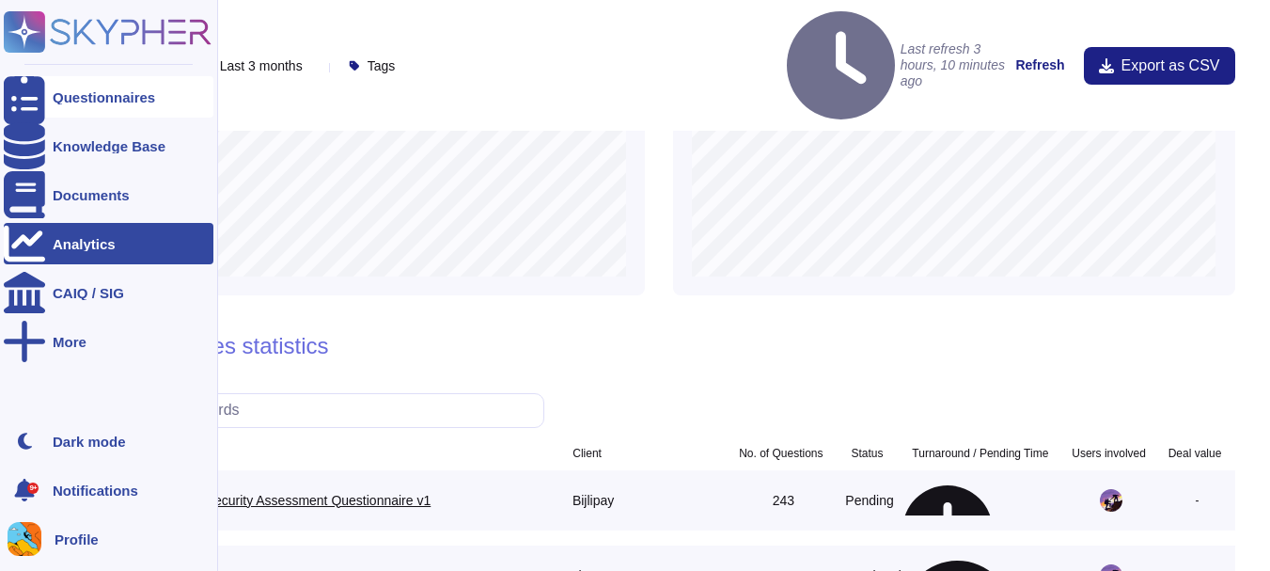
scroll to position [1066, 0]
click at [125, 91] on div "Questionnaires" at bounding box center [104, 97] width 102 height 14
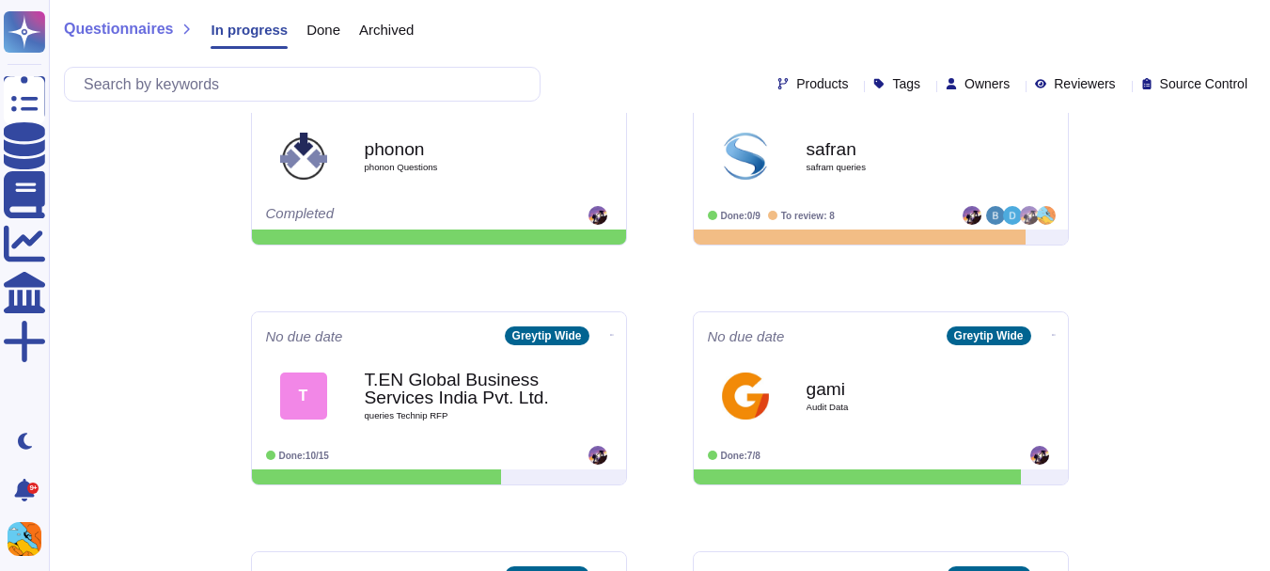
scroll to position [297, 0]
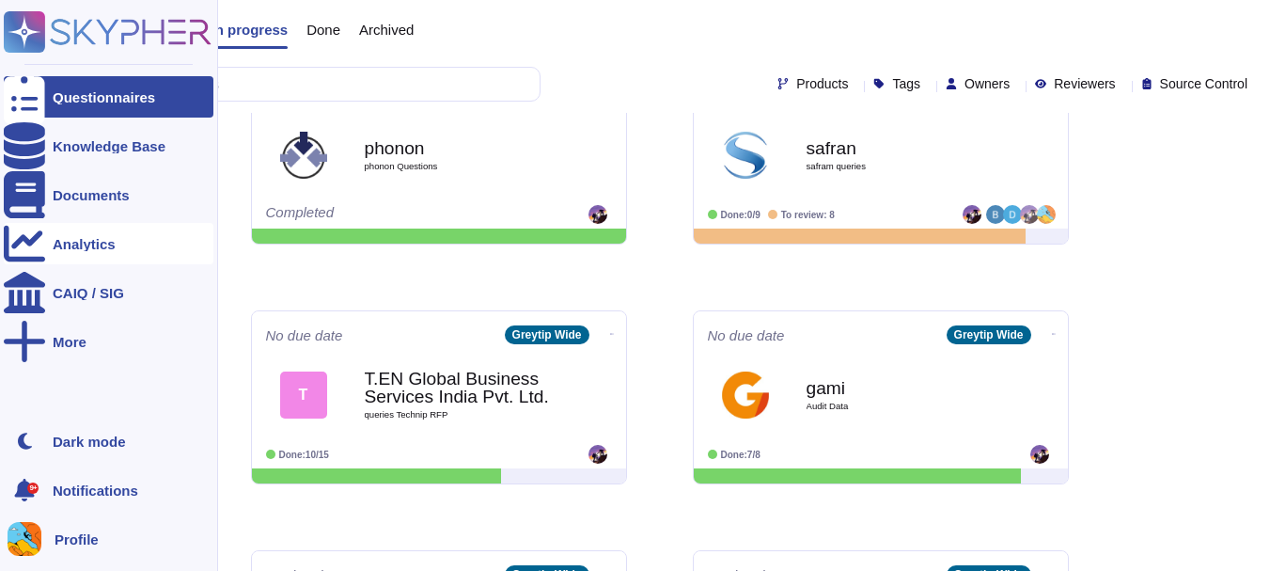
click at [60, 250] on div "Analytics" at bounding box center [84, 244] width 63 height 14
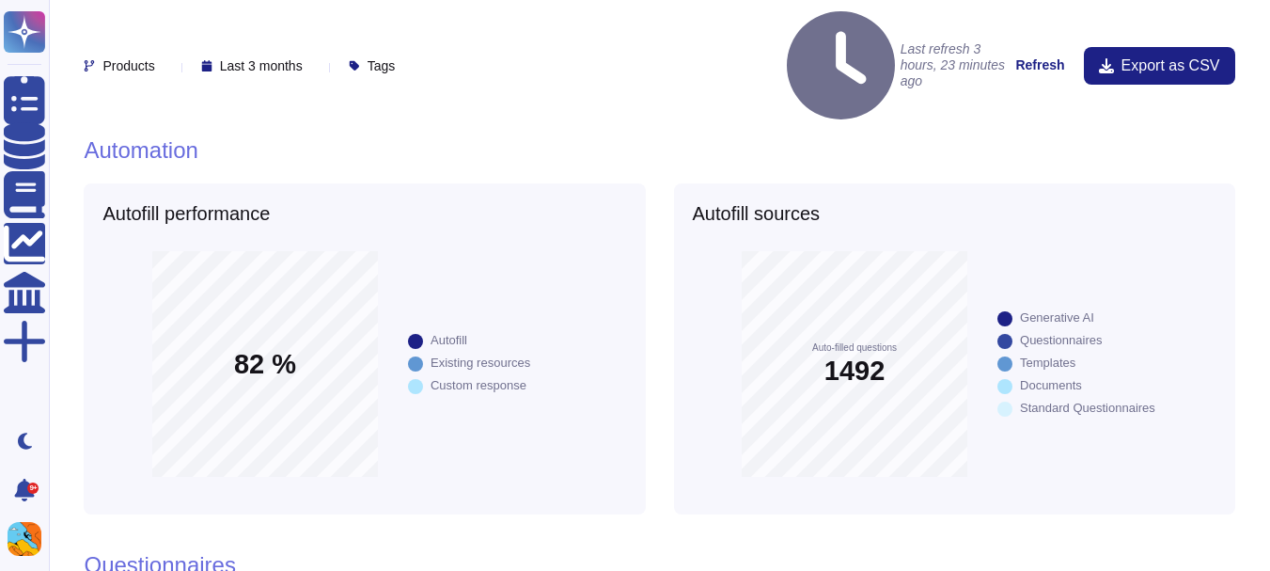
scroll to position [423, 0]
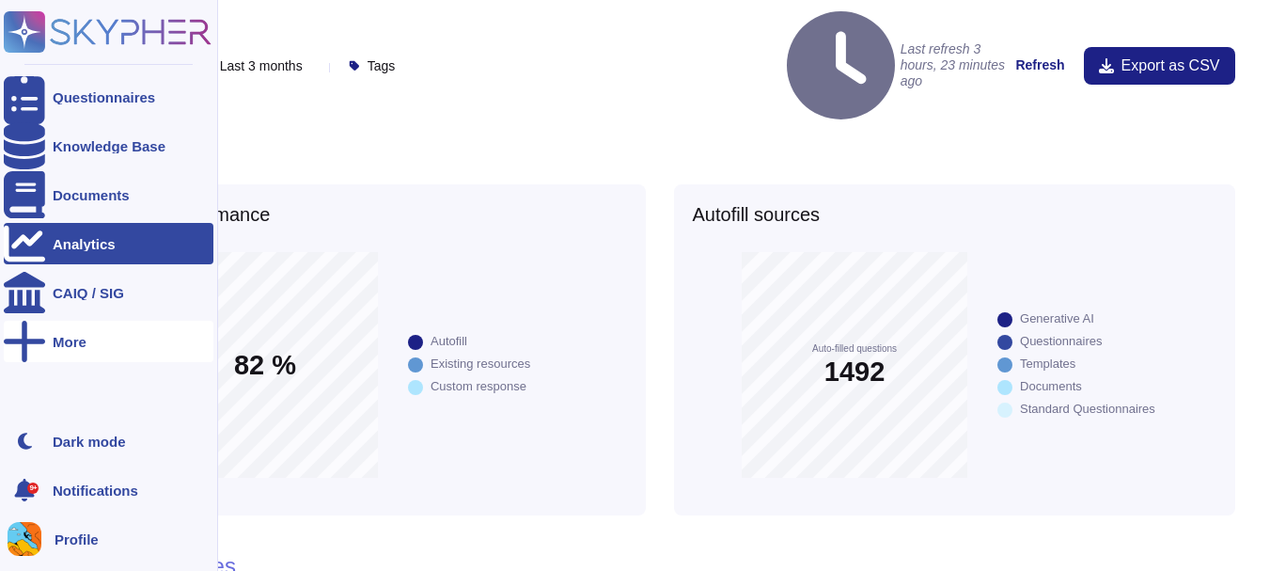
click at [67, 325] on div "More" at bounding box center [109, 341] width 210 height 41
click at [285, 372] on span "Trust Center" at bounding box center [282, 379] width 78 height 14
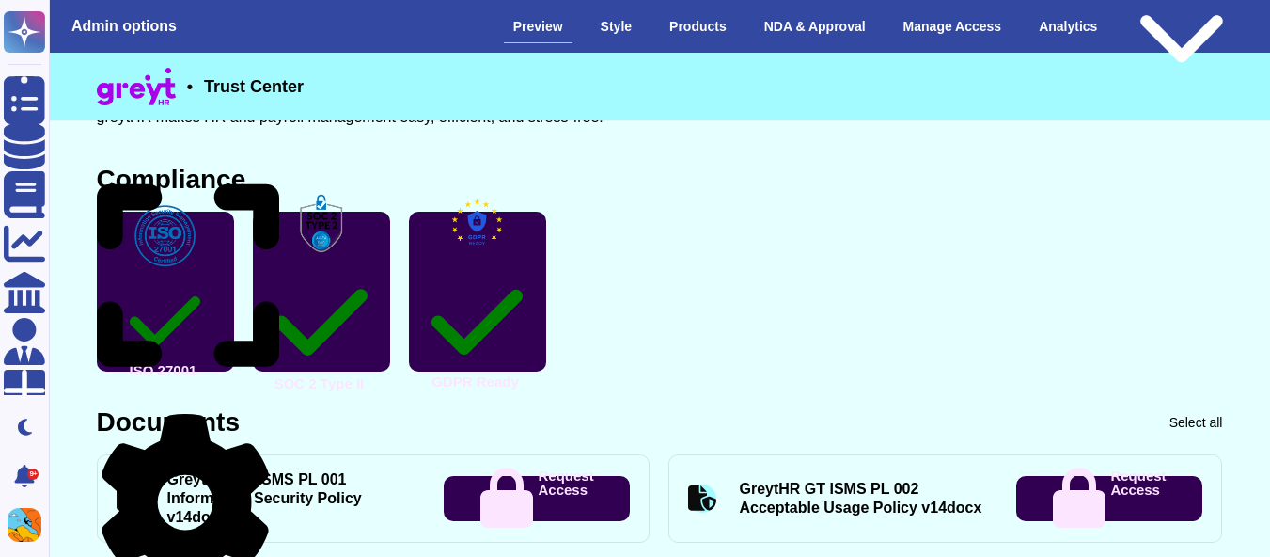
scroll to position [484, 0]
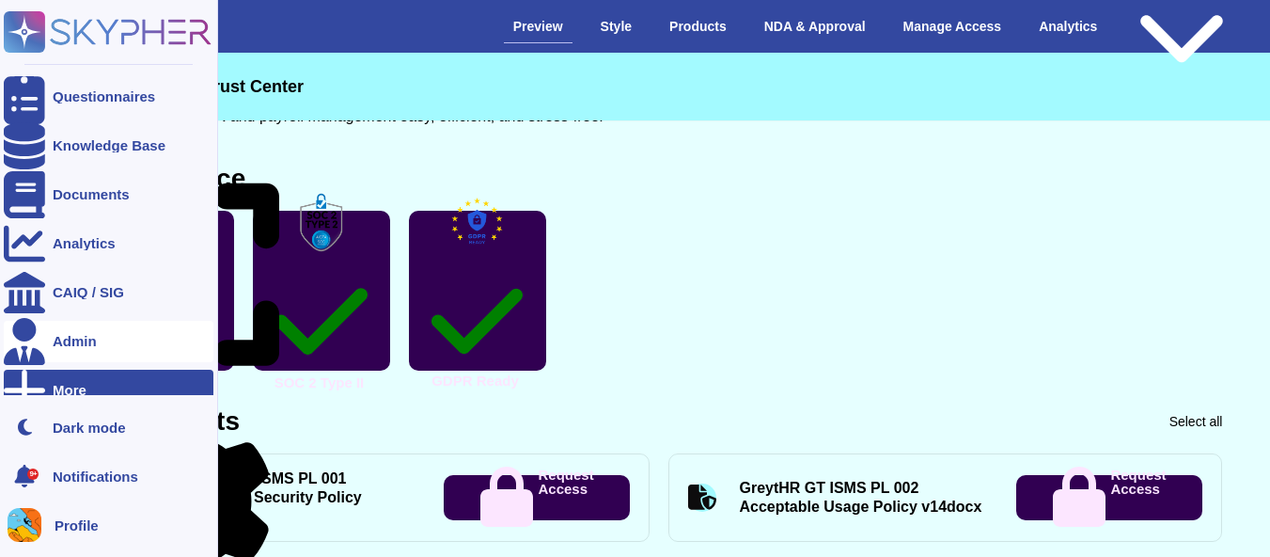
click at [112, 330] on div "Admin" at bounding box center [109, 341] width 210 height 41
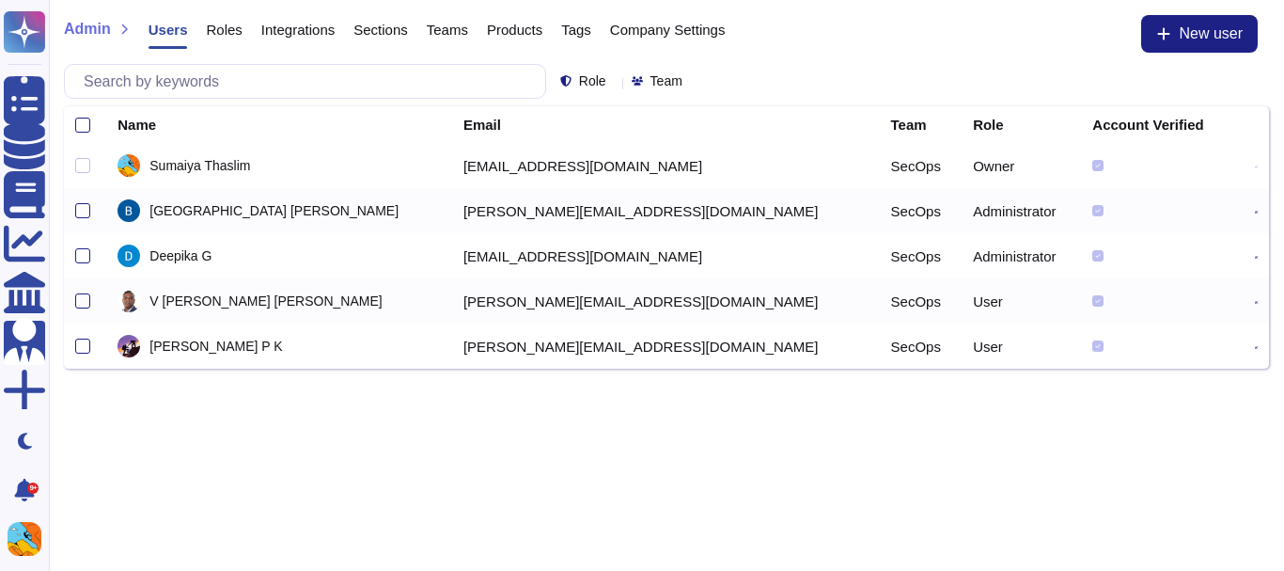
click at [297, 25] on span "Integrations" at bounding box center [297, 30] width 73 height 14
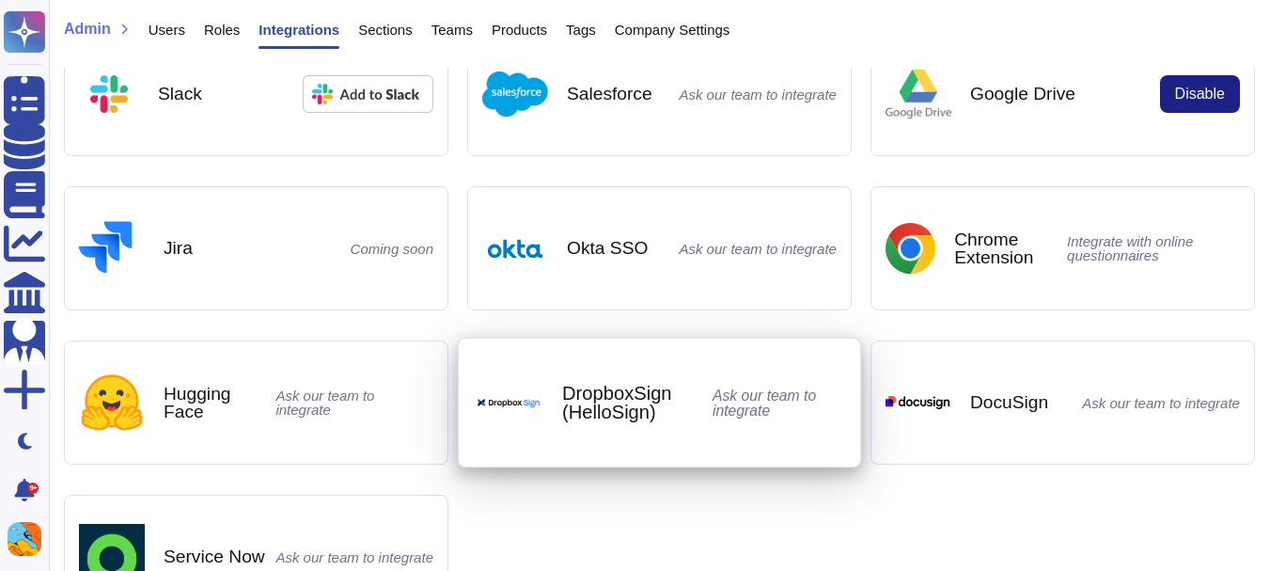
scroll to position [56, 0]
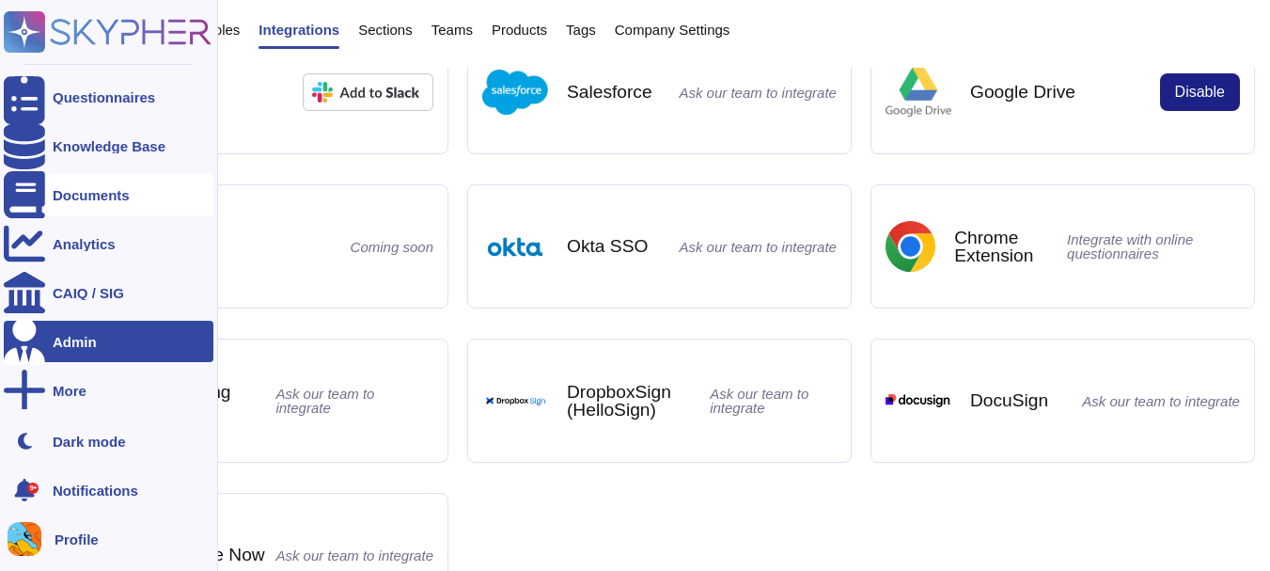
click at [94, 211] on div "Documents" at bounding box center [109, 194] width 210 height 41
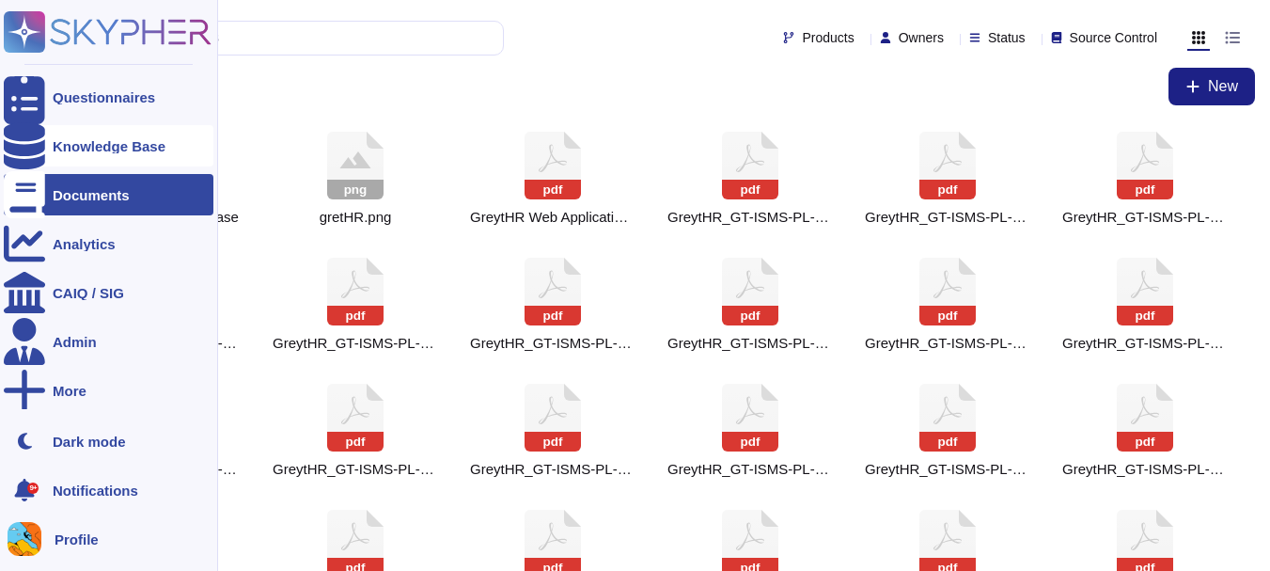
click at [40, 149] on div at bounding box center [24, 145] width 41 height 41
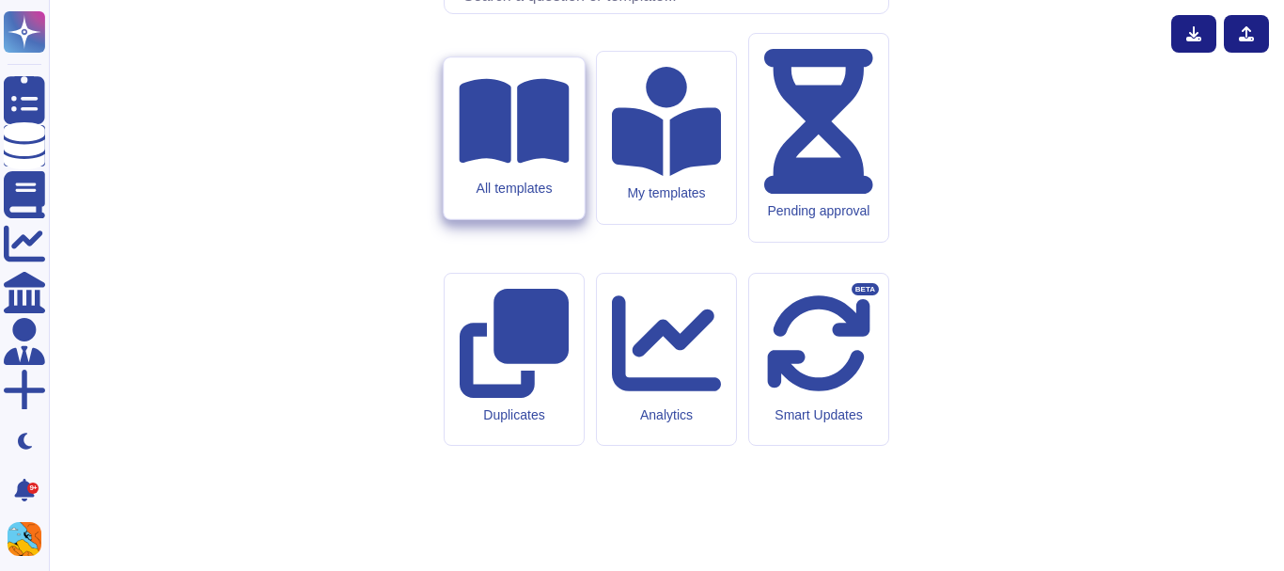
click at [514, 196] on div "All templates" at bounding box center [514, 188] width 110 height 16
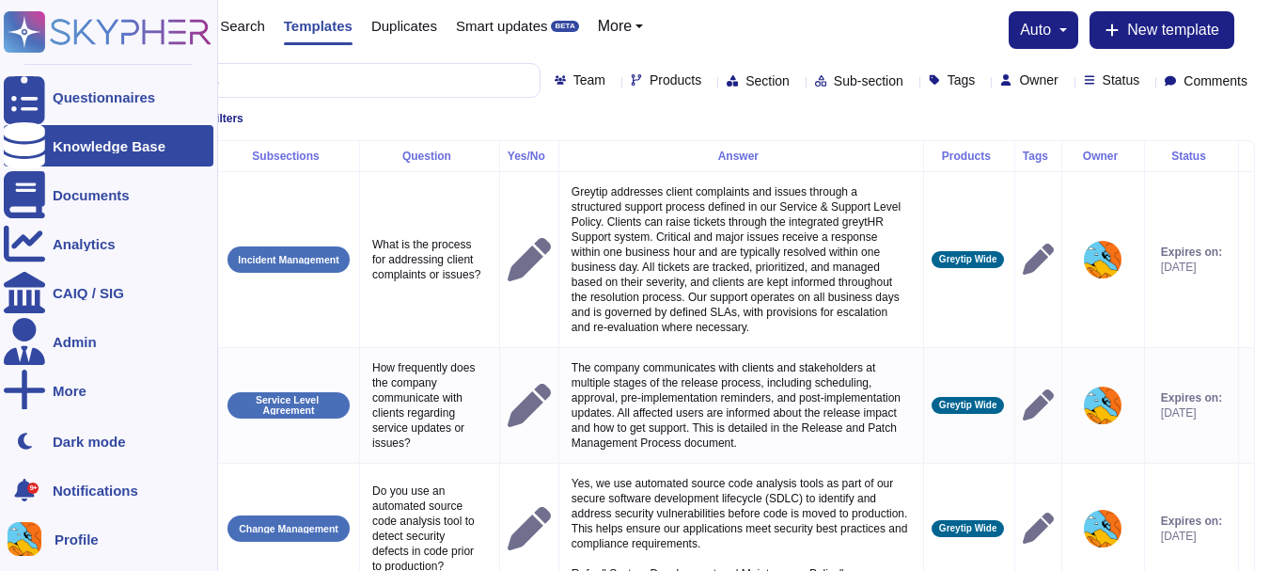
click at [47, 149] on div "Knowledge Base" at bounding box center [109, 145] width 210 height 41
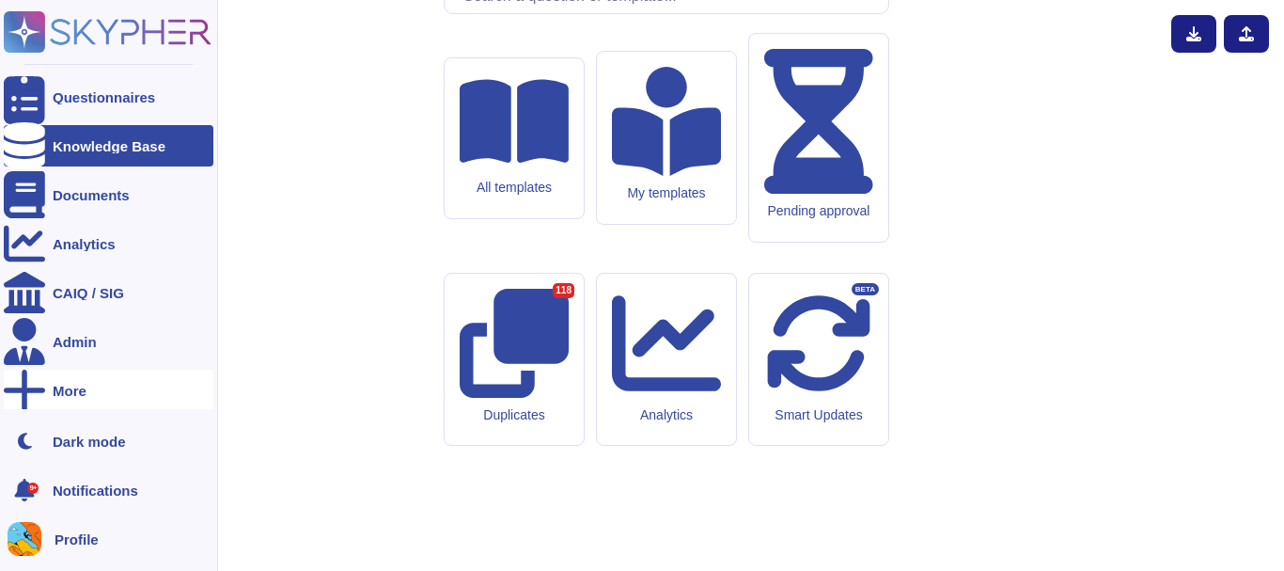
click at [84, 384] on div "More" at bounding box center [70, 391] width 34 height 14
click at [275, 381] on div "Trust Center" at bounding box center [279, 391] width 116 height 29
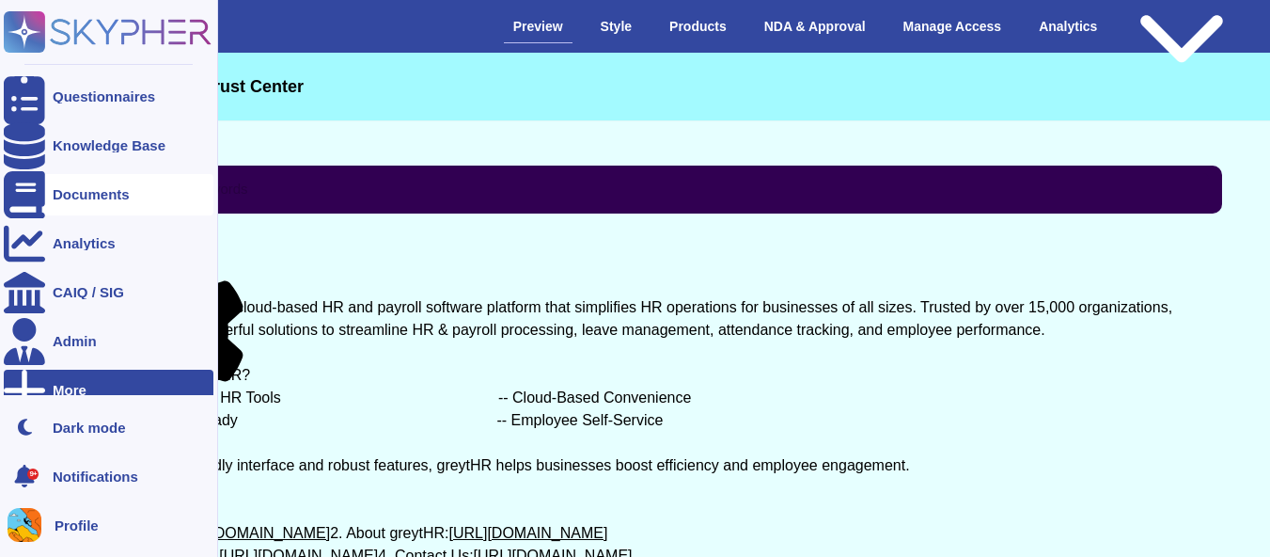
click at [110, 213] on div "Documents" at bounding box center [109, 194] width 210 height 41
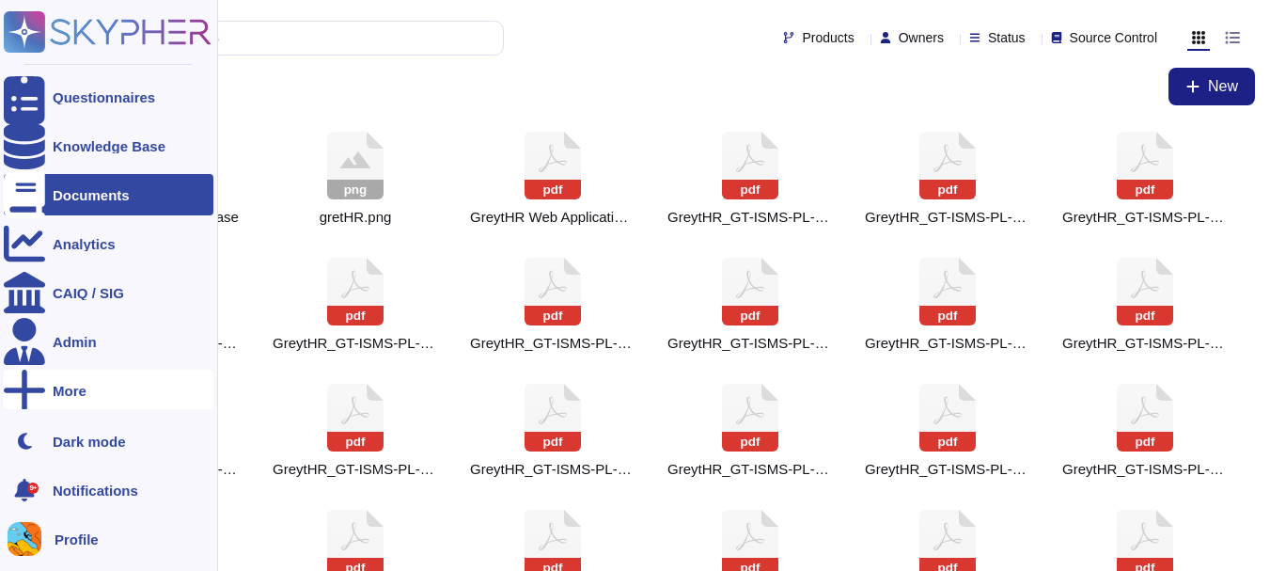
click at [36, 397] on div at bounding box center [24, 389] width 41 height 41
click at [291, 399] on span "Trust Center" at bounding box center [282, 392] width 78 height 14
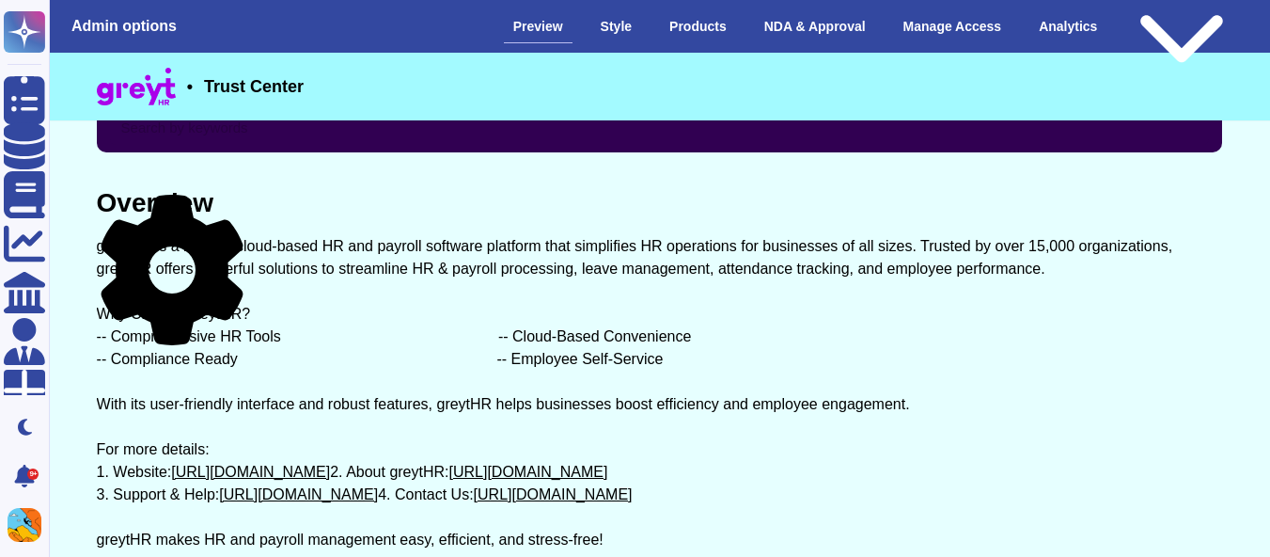
scroll to position [62, 0]
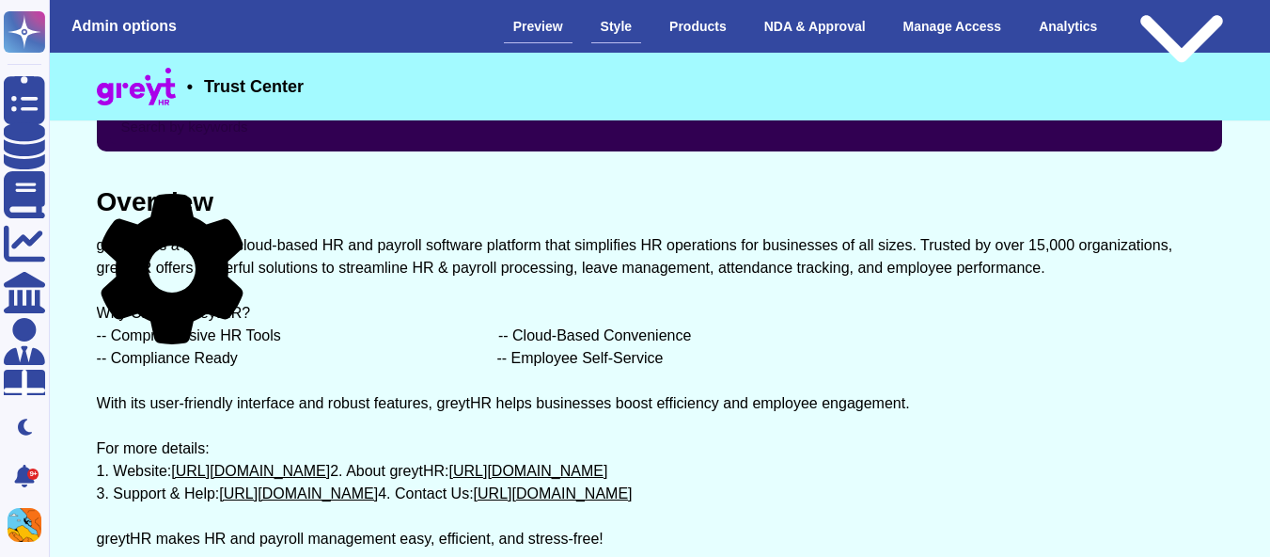
click at [637, 17] on div "Style" at bounding box center [616, 26] width 50 height 33
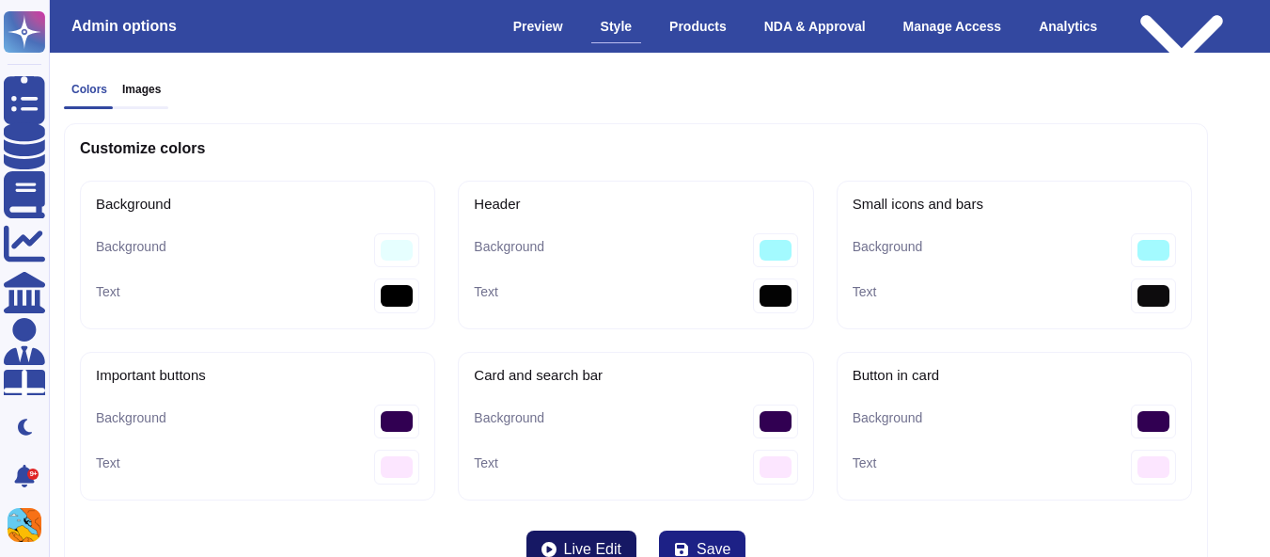
click at [562, 550] on button "Live Edit" at bounding box center [581, 549] width 110 height 38
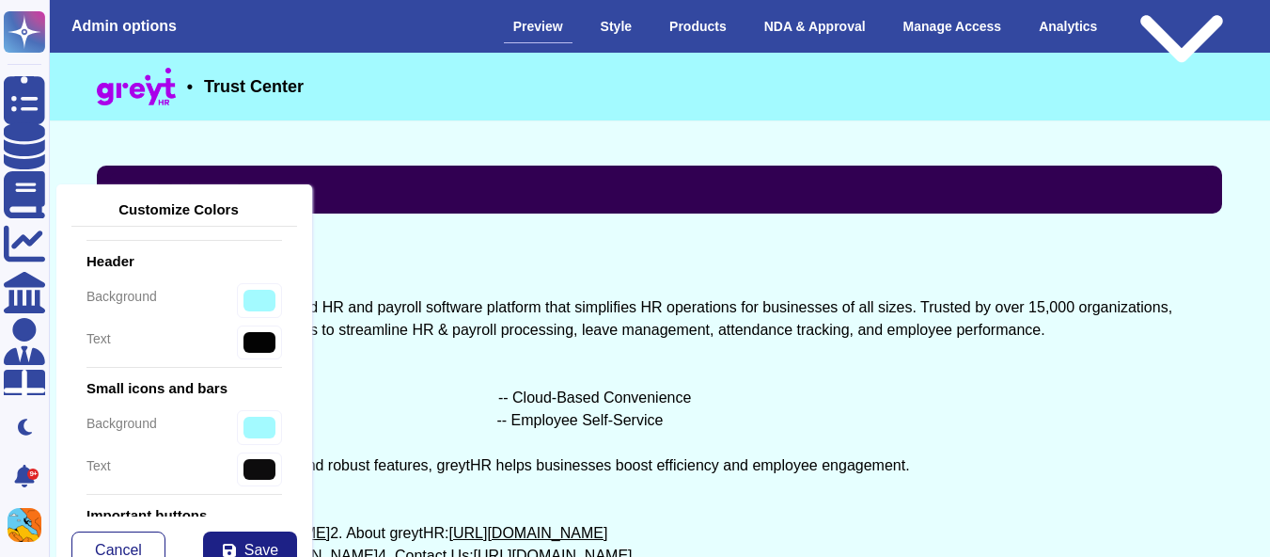
scroll to position [127, 0]
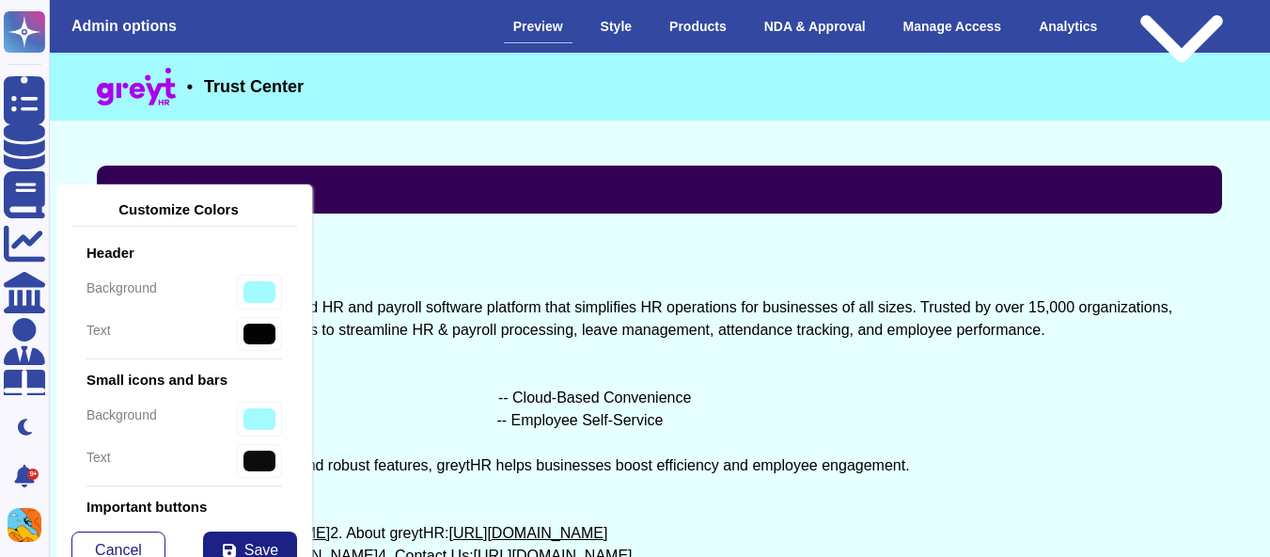
click at [369, 177] on input "text" at bounding box center [660, 189] width 1100 height 33
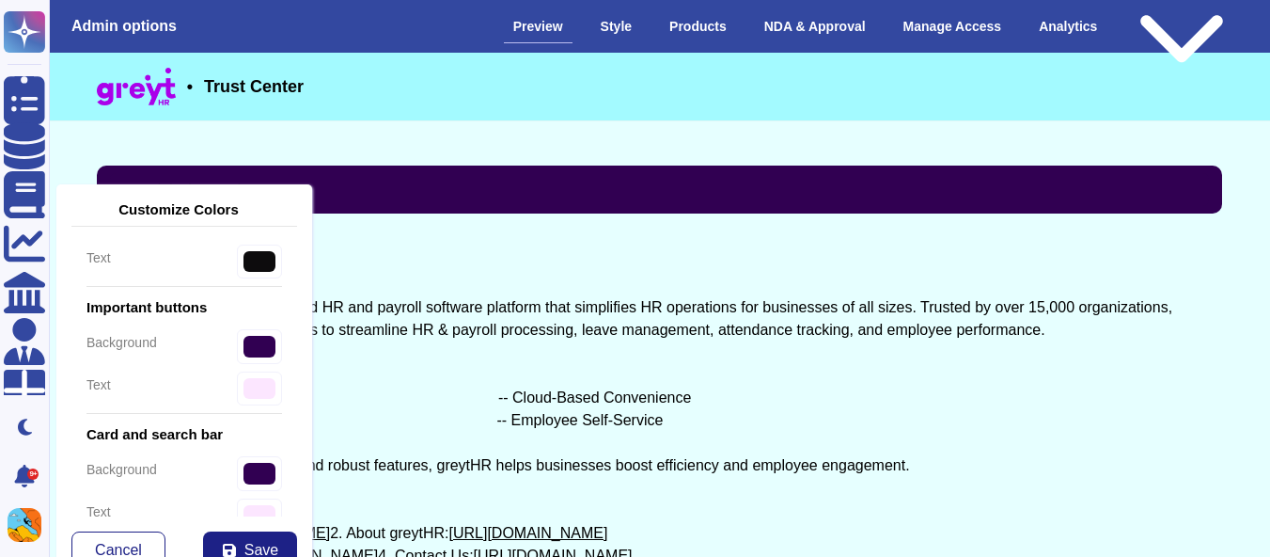
scroll to position [362, 0]
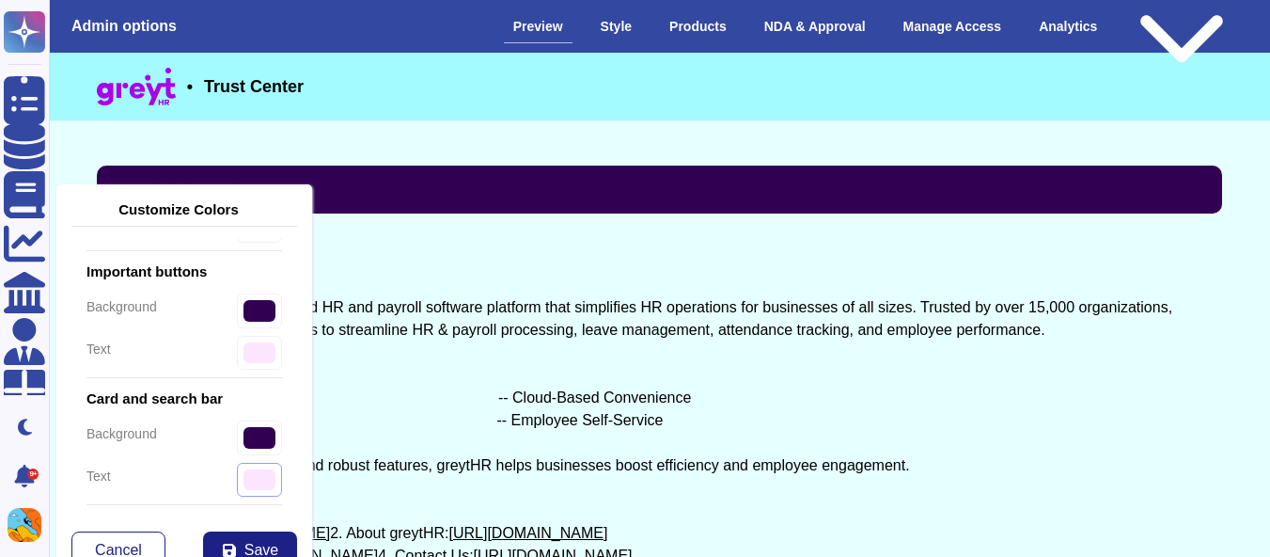
click at [247, 370] on input "#fce6ff" at bounding box center [259, 353] width 45 height 35
click at [526, 261] on div "Overview greytHR is a leading cloud-based HR and payroll software platform that…" at bounding box center [660, 431] width 1126 height 361
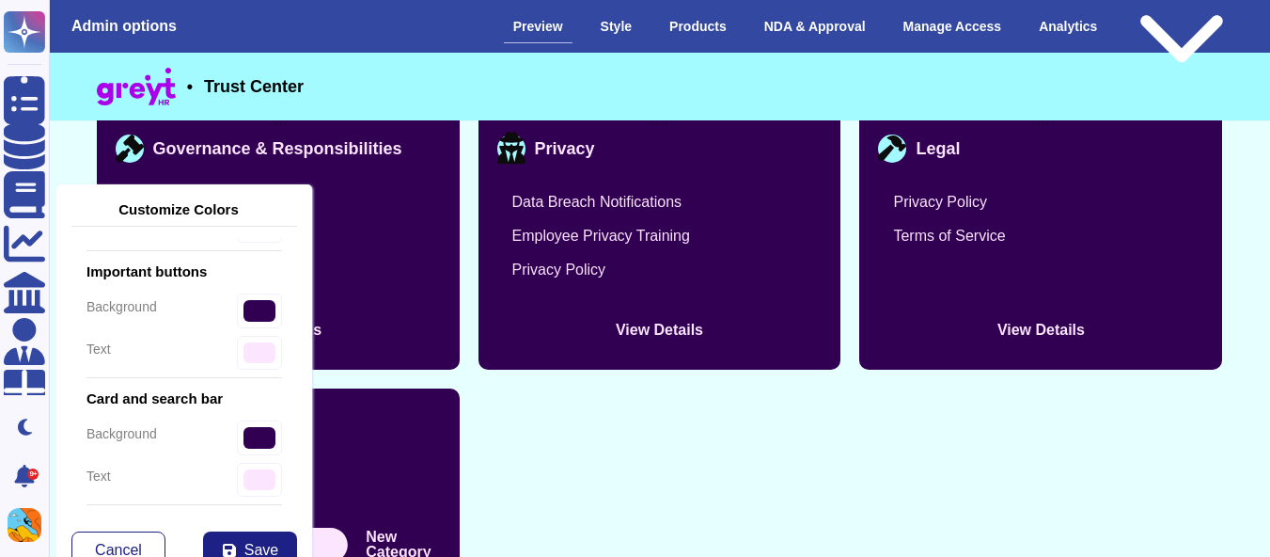
scroll to position [2684, 0]
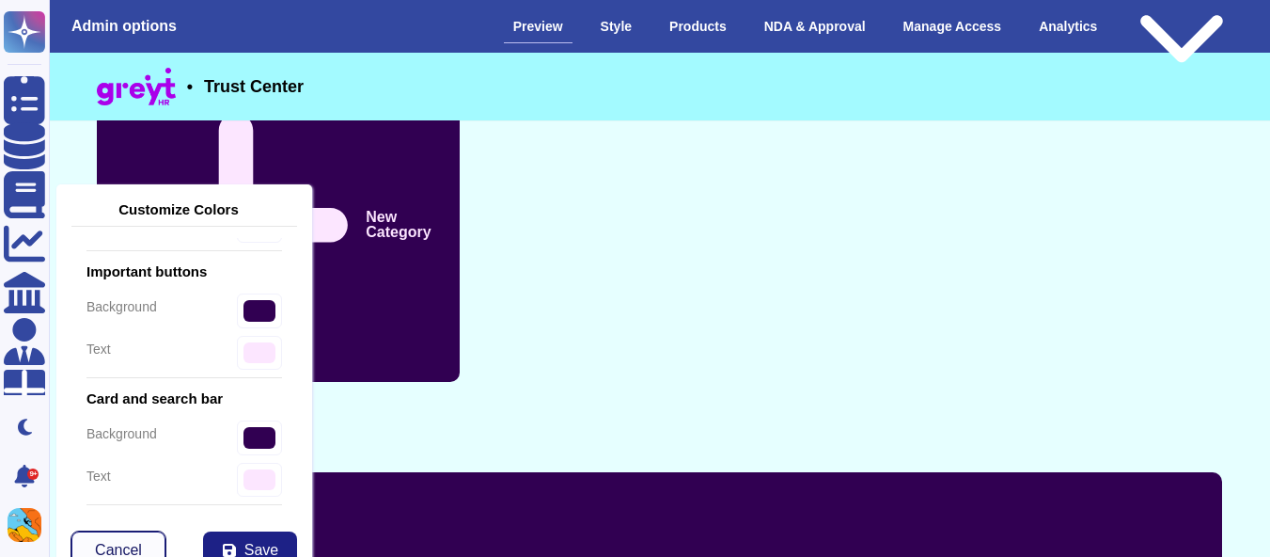
click at [141, 541] on button "Cancel" at bounding box center [118, 550] width 94 height 38
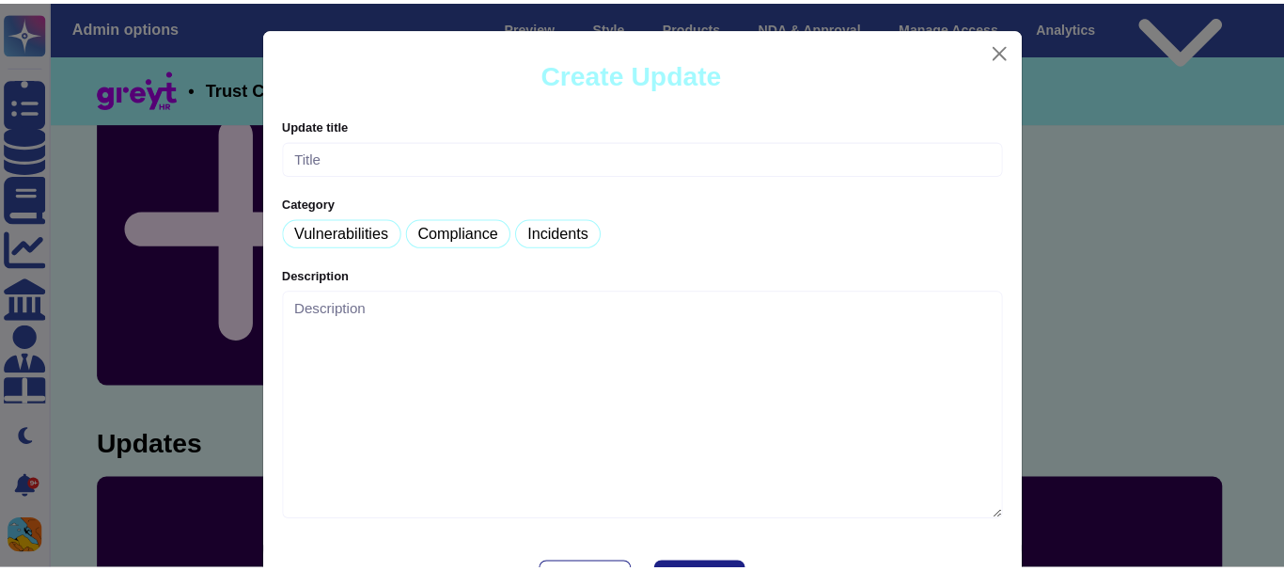
scroll to position [2670, 0]
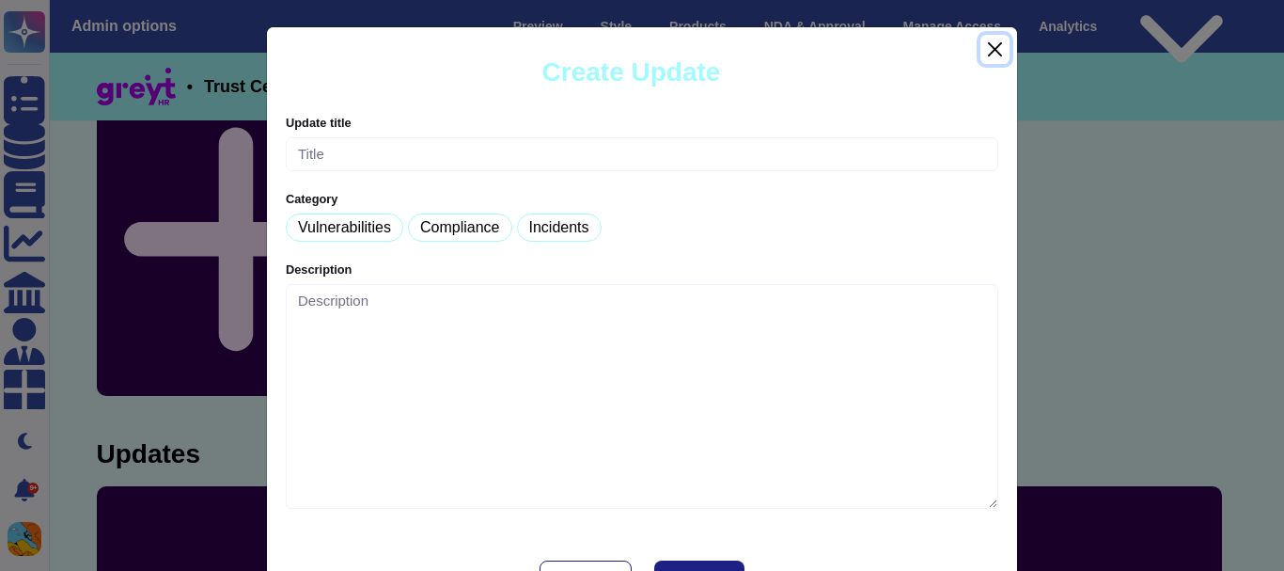
click at [986, 54] on button "Close" at bounding box center [995, 49] width 29 height 29
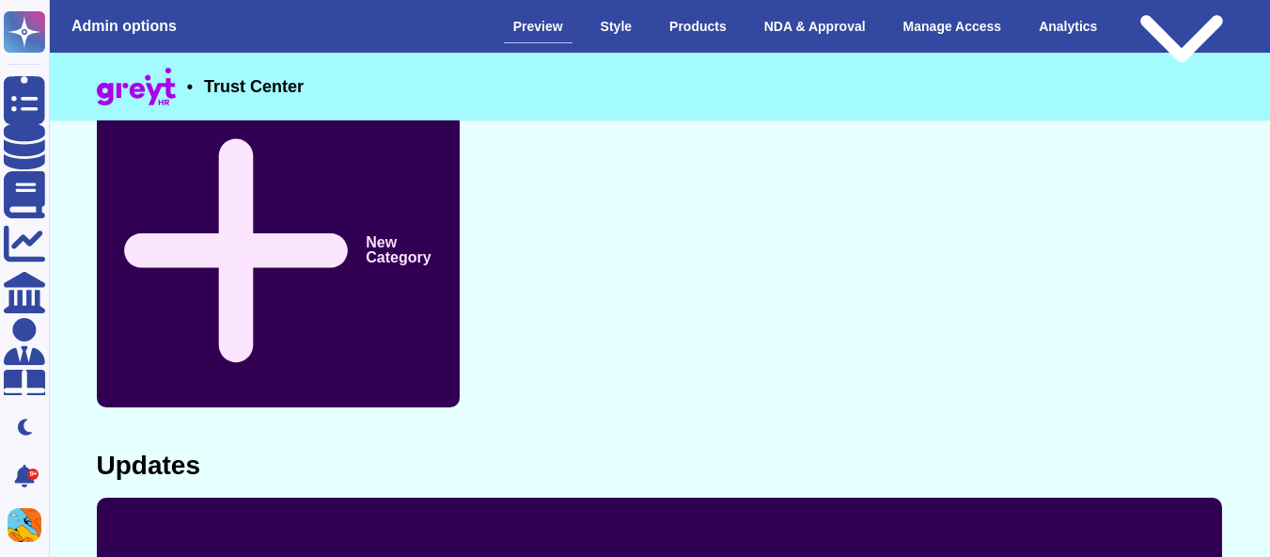
scroll to position [2684, 0]
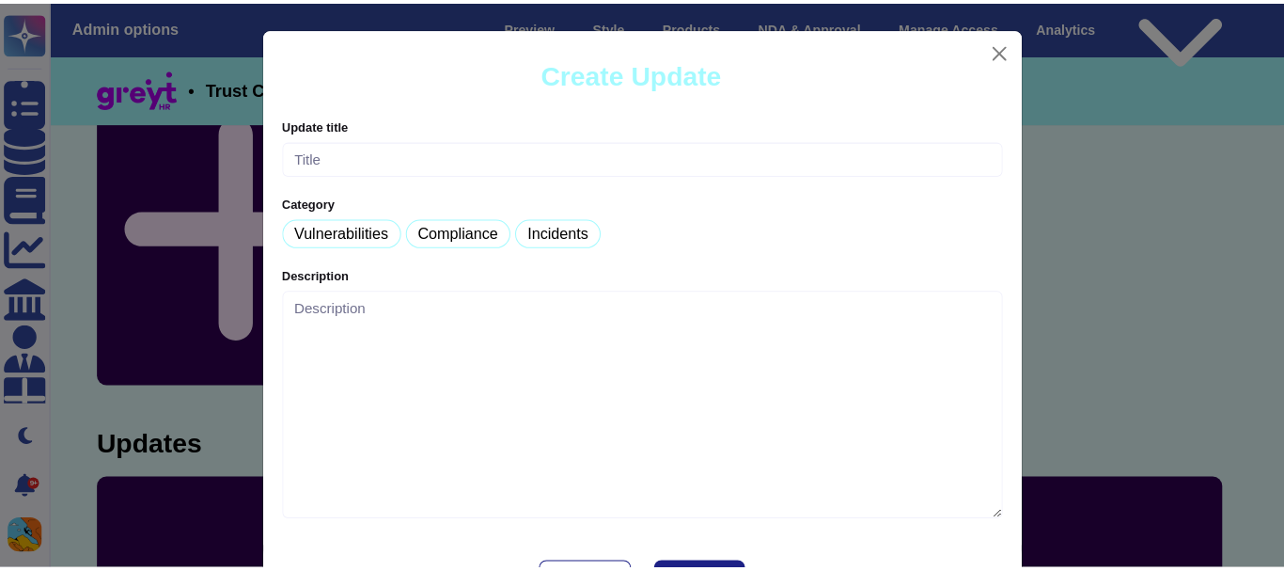
scroll to position [2670, 0]
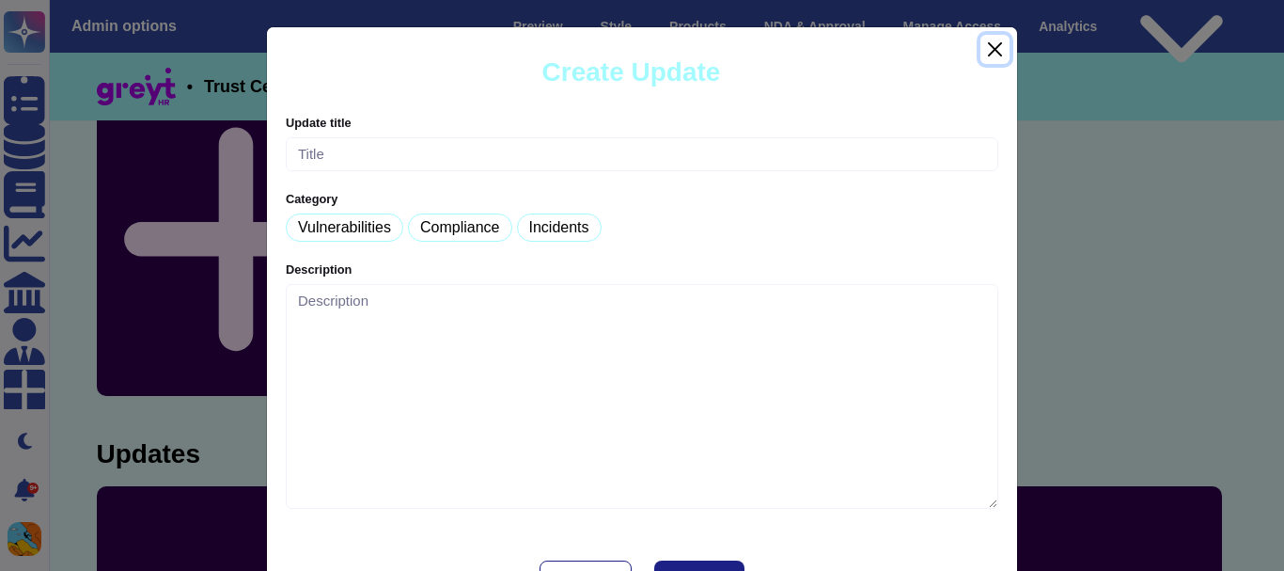
click at [983, 51] on button "Close" at bounding box center [995, 49] width 29 height 29
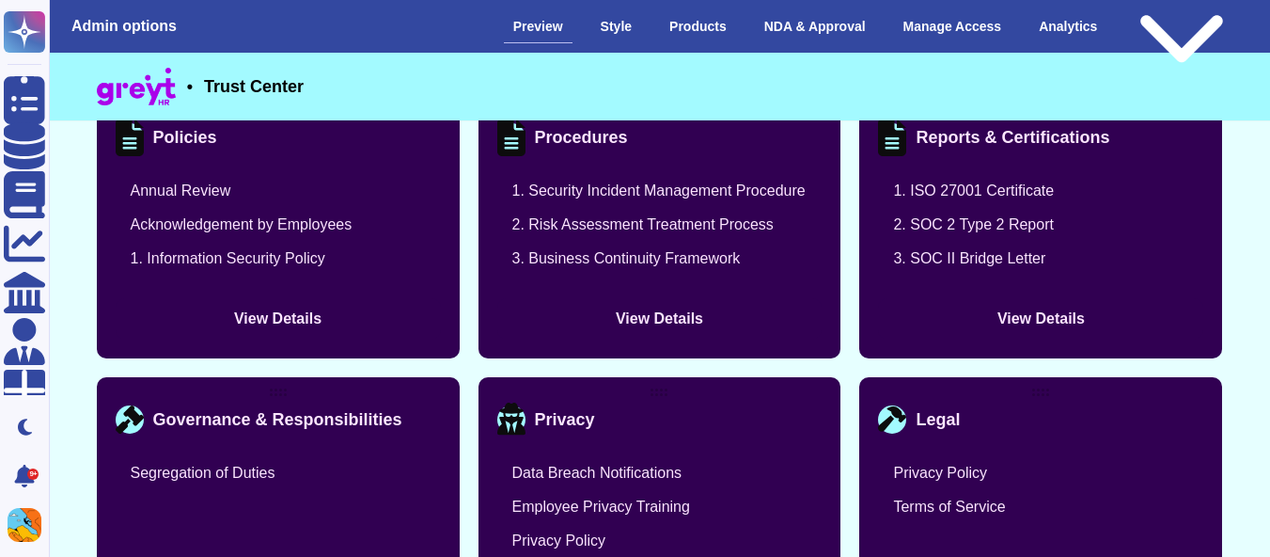
scroll to position [2082, 0]
